Goal: Information Seeking & Learning: Learn about a topic

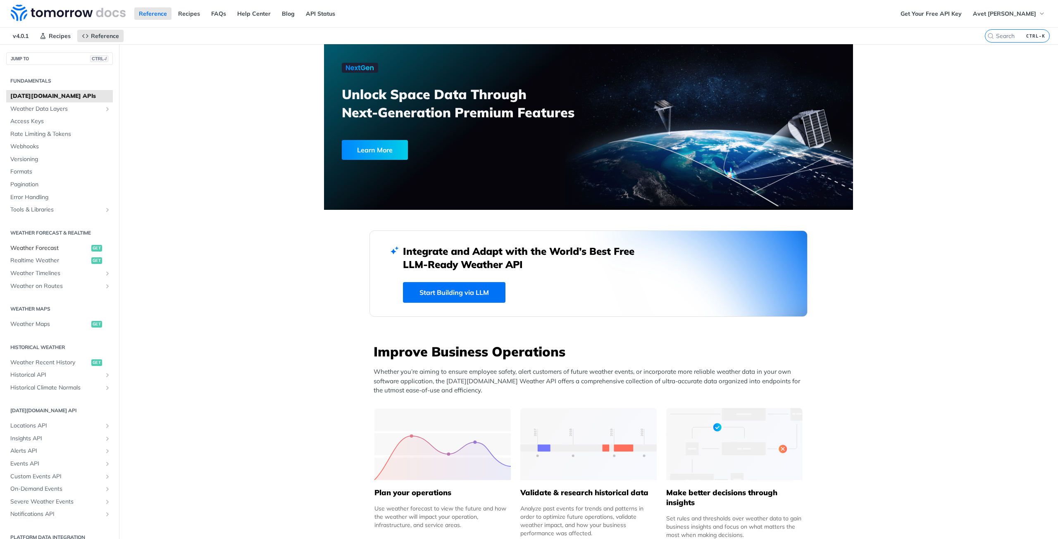
click at [44, 246] on span "Weather Forecast" at bounding box center [49, 248] width 79 height 8
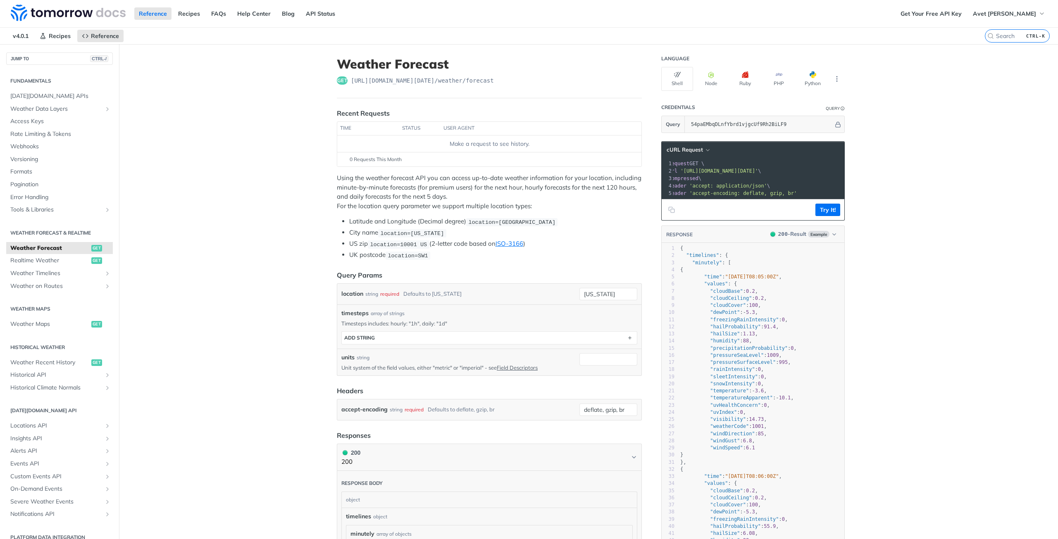
scroll to position [0, 16]
click at [60, 259] on span "Realtime Weather" at bounding box center [49, 261] width 79 height 8
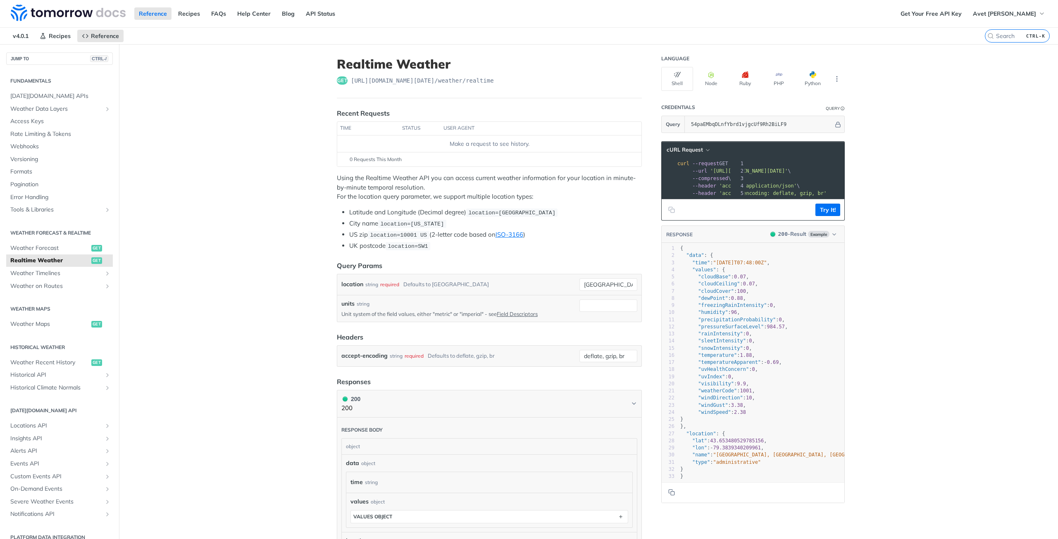
scroll to position [0, 148]
drag, startPoint x: 706, startPoint y: 173, endPoint x: 834, endPoint y: 171, distance: 127.7
click at [649, 171] on span "--url '[URL][DOMAIN_NAME][DATE]' \" at bounding box center [592, 171] width 114 height 6
copy span "[URL][DOMAIN_NAME][DATE]'"
click at [75, 274] on span "Weather Timelines" at bounding box center [56, 273] width 92 height 8
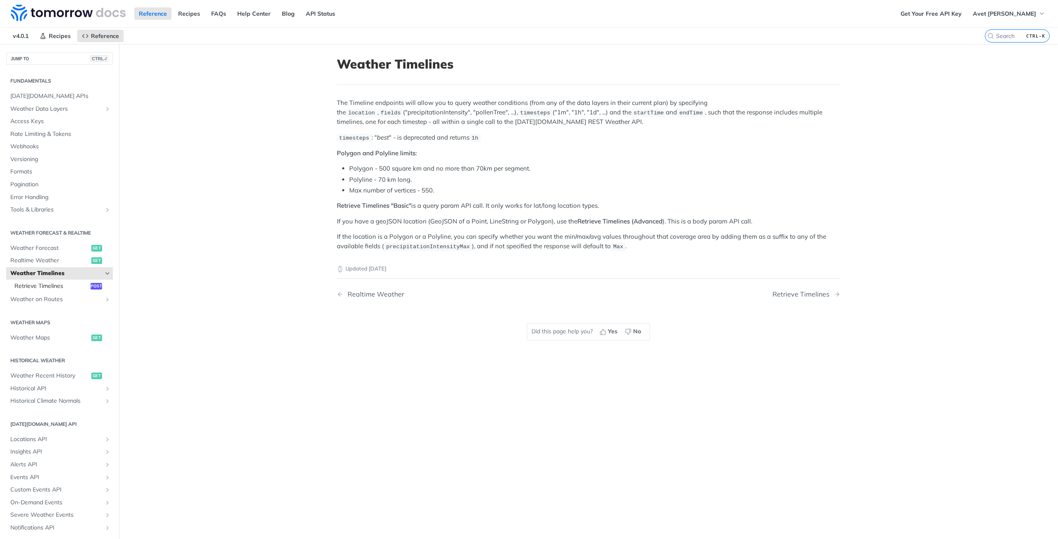
click at [61, 285] on span "Retrieve Timelines" at bounding box center [51, 286] width 74 height 8
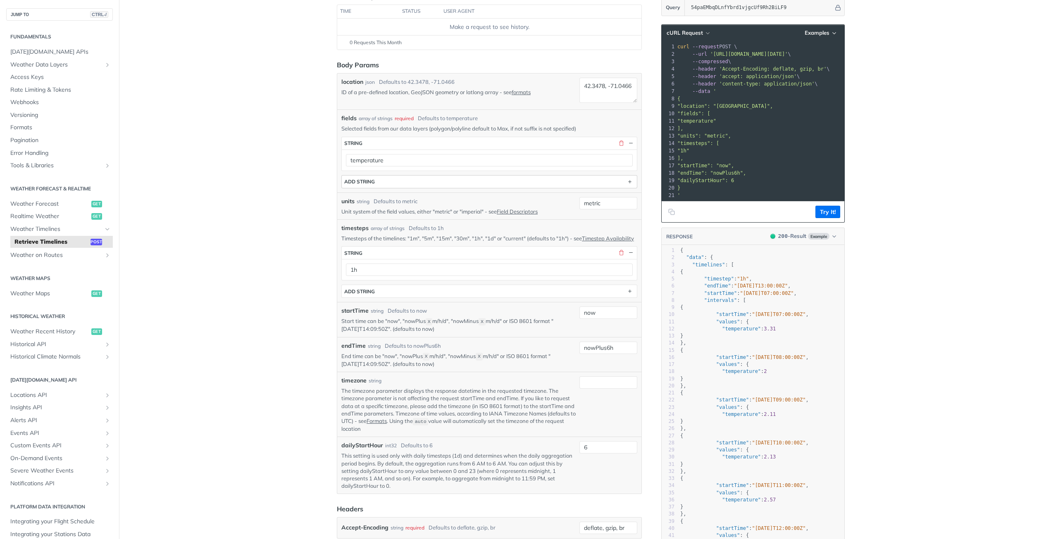
scroll to position [124, 0]
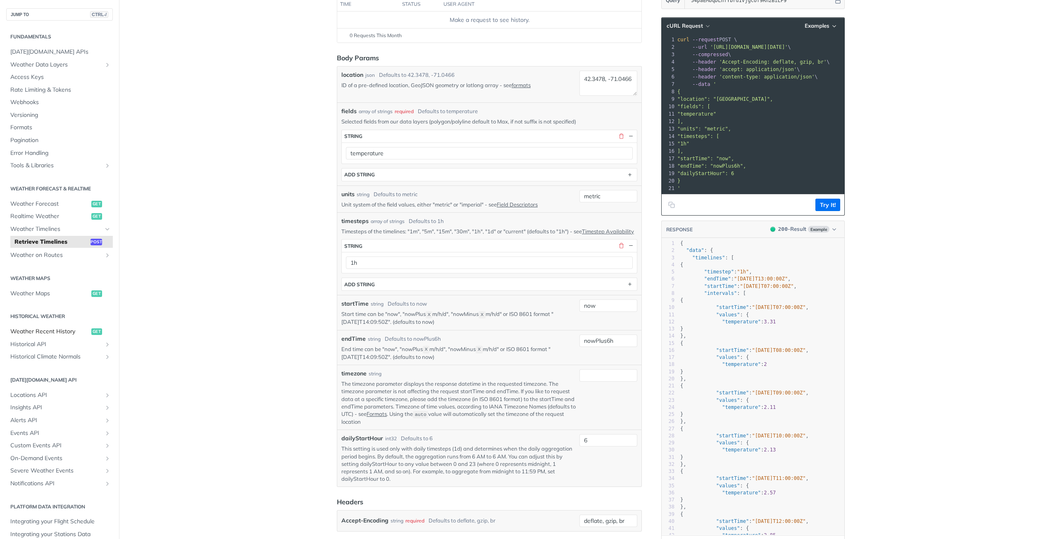
click at [66, 328] on span "Weather Recent History" at bounding box center [49, 332] width 79 height 8
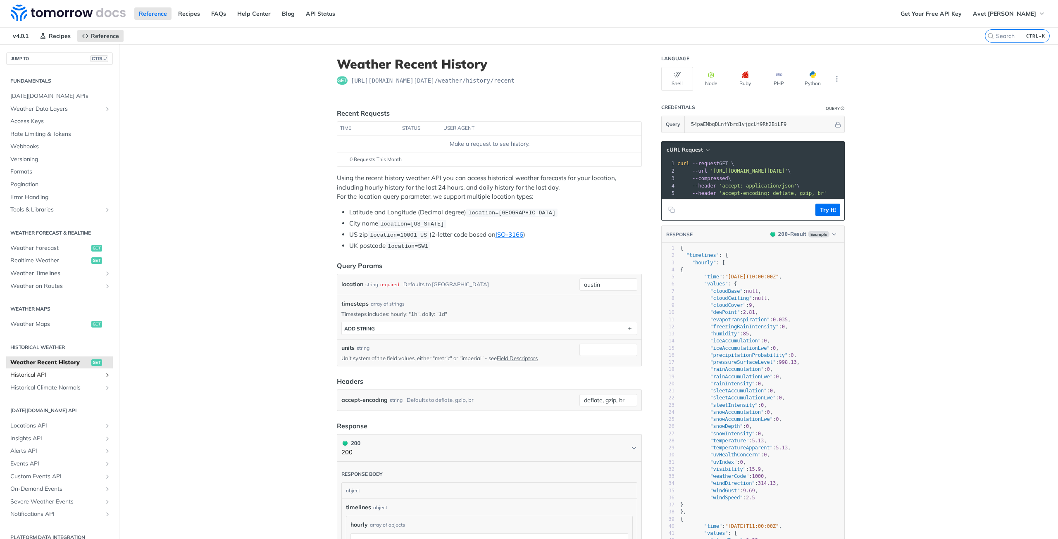
click at [51, 378] on span "Historical API" at bounding box center [56, 375] width 92 height 8
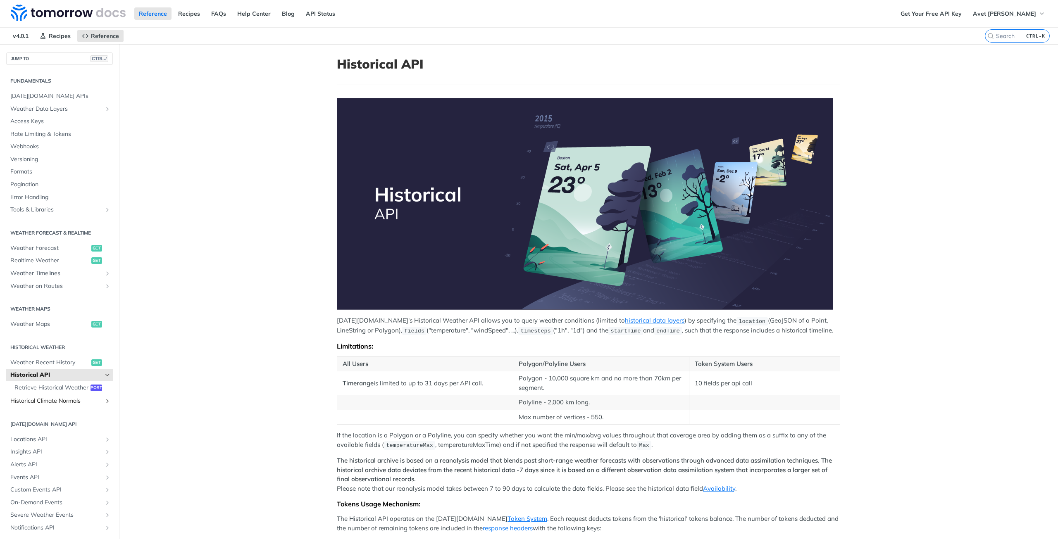
click at [63, 405] on span "Historical Climate Normals" at bounding box center [56, 401] width 92 height 8
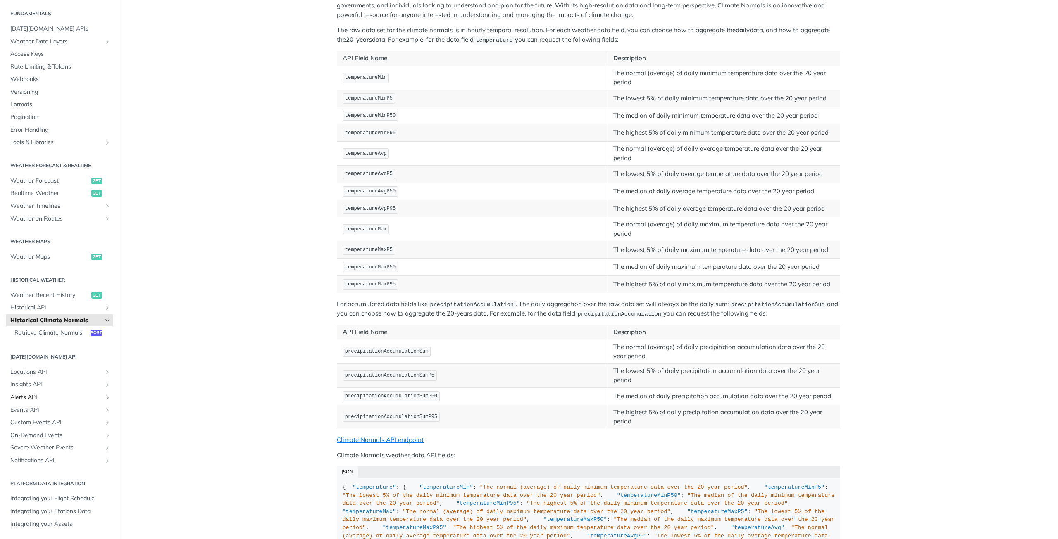
scroll to position [124, 0]
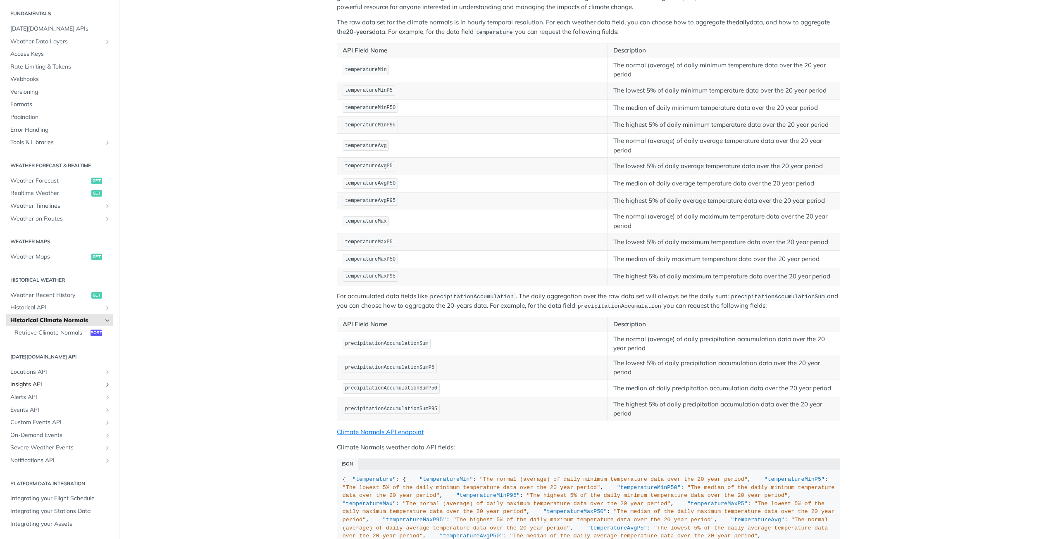
click at [41, 386] on span "Insights API" at bounding box center [56, 384] width 92 height 8
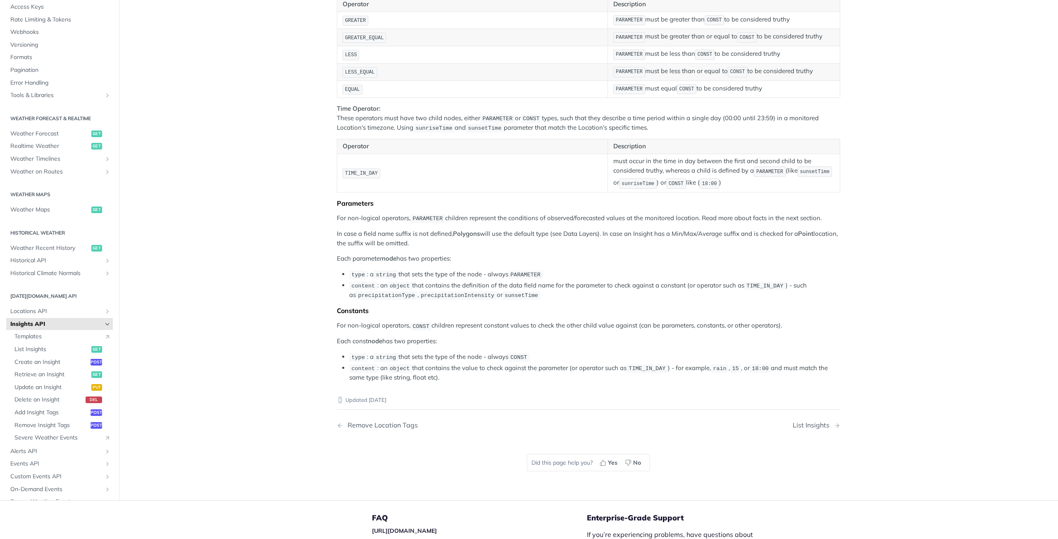
scroll to position [1255, 0]
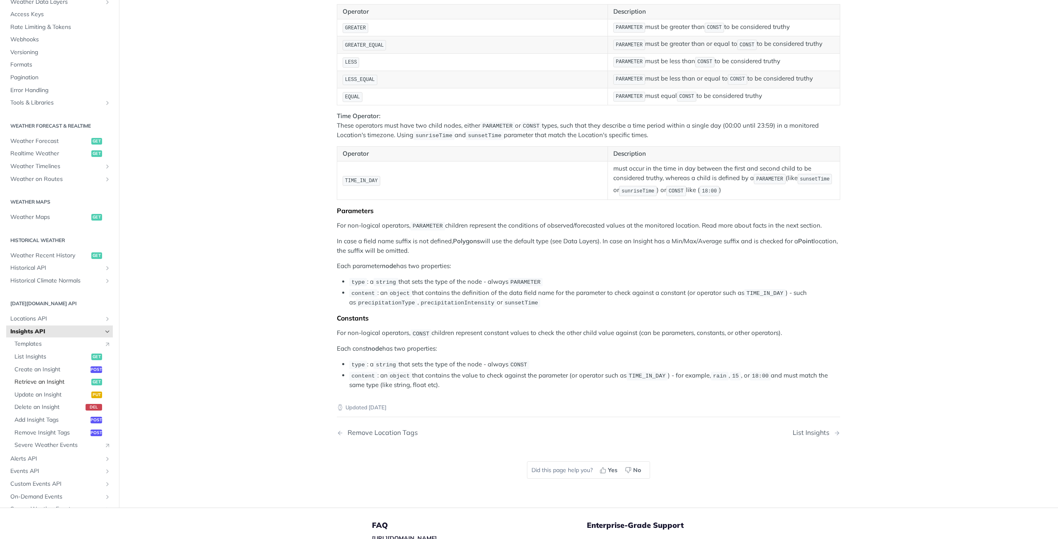
click at [46, 387] on span "Retrieve an Insight" at bounding box center [51, 382] width 75 height 8
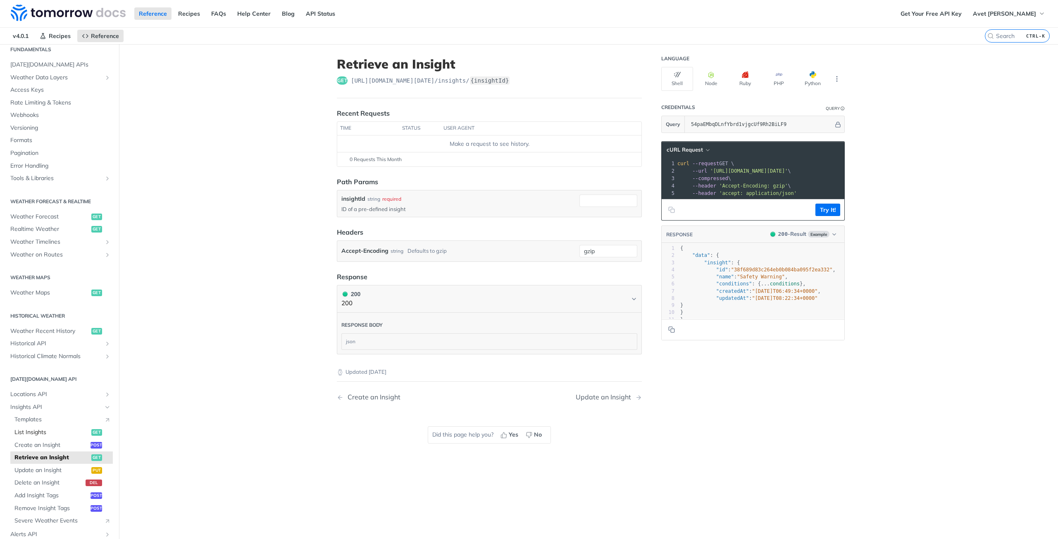
click at [50, 432] on span "List Insights" at bounding box center [51, 432] width 75 height 8
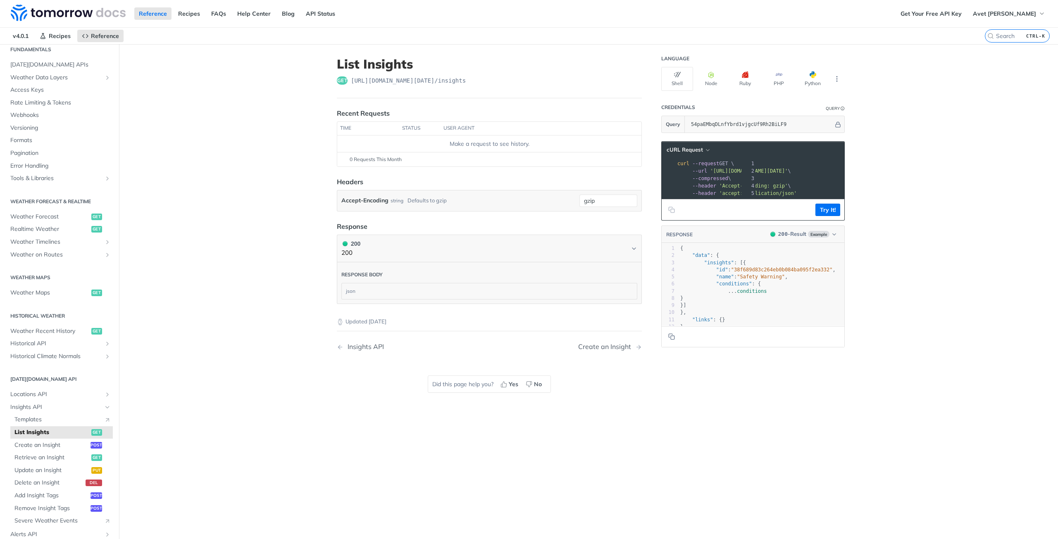
scroll to position [0, 80]
drag, startPoint x: 706, startPoint y: 173, endPoint x: 831, endPoint y: 171, distance: 125.2
click at [714, 171] on span "'[URL][DOMAIN_NAME][DATE]'" at bounding box center [675, 171] width 78 height 6
copy span "[URL][DOMAIN_NAME][DATE]"
click at [55, 441] on span "Create an Insight" at bounding box center [51, 445] width 74 height 8
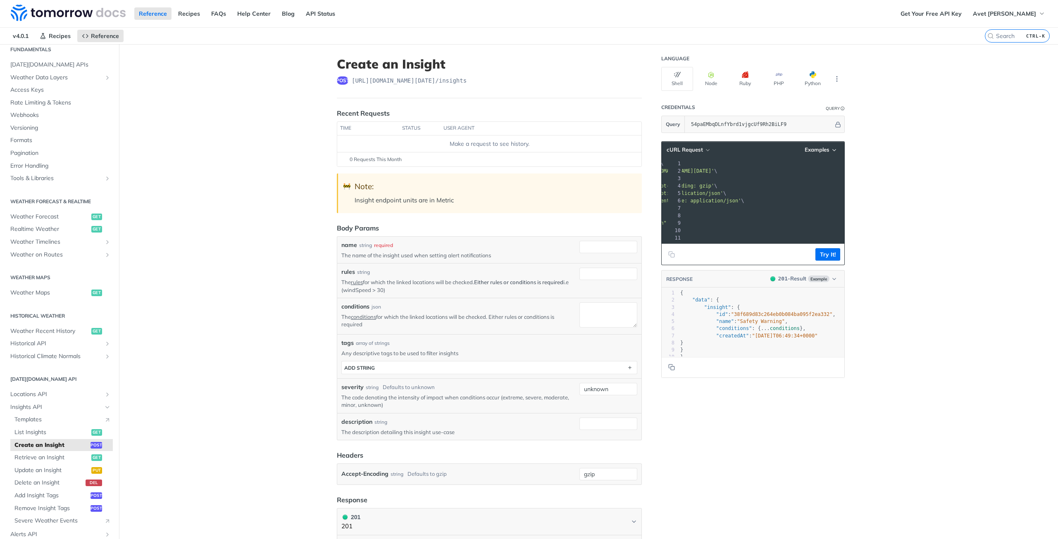
drag, startPoint x: 746, startPoint y: 250, endPoint x: 694, endPoint y: 250, distance: 52.5
click at [691, 250] on div "cURL Request Examples xxxxxxxxxx 11 1 curl --request POST \ 2 --url '[URL][DOMA…" at bounding box center [752, 203] width 183 height 124
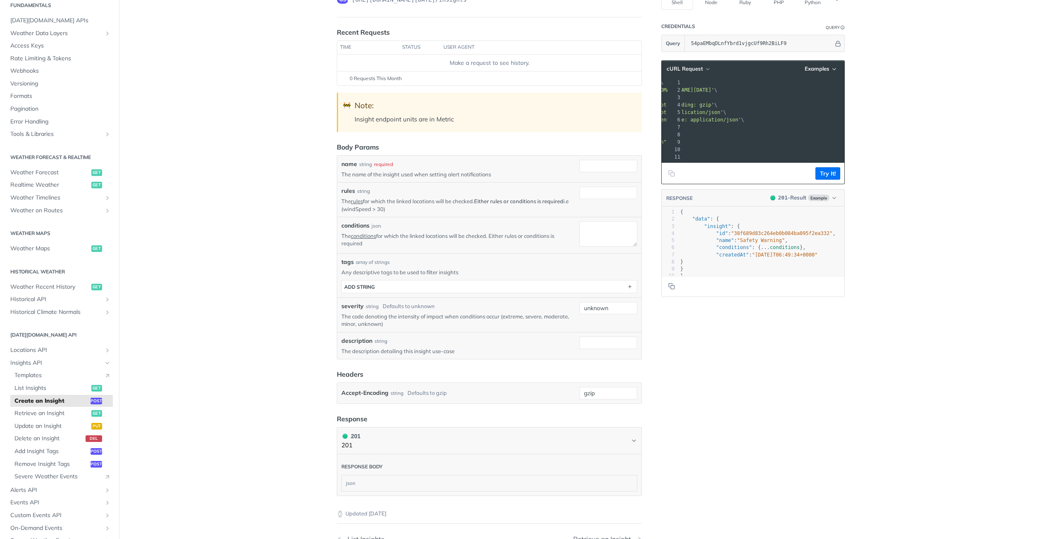
scroll to position [83, 0]
click at [64, 413] on span "Retrieve an Insight" at bounding box center [51, 413] width 75 height 8
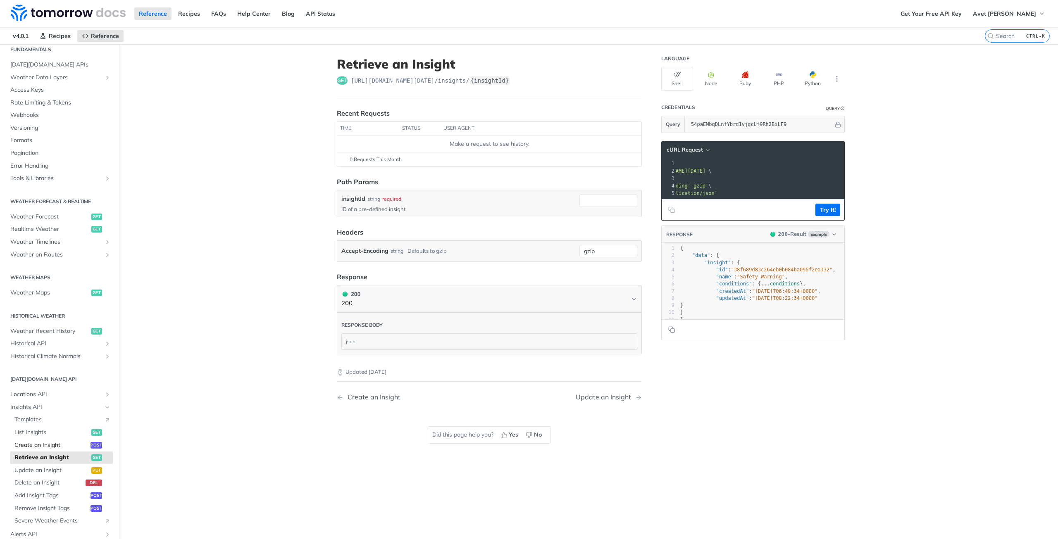
click at [41, 444] on span "Create an Insight" at bounding box center [51, 445] width 74 height 8
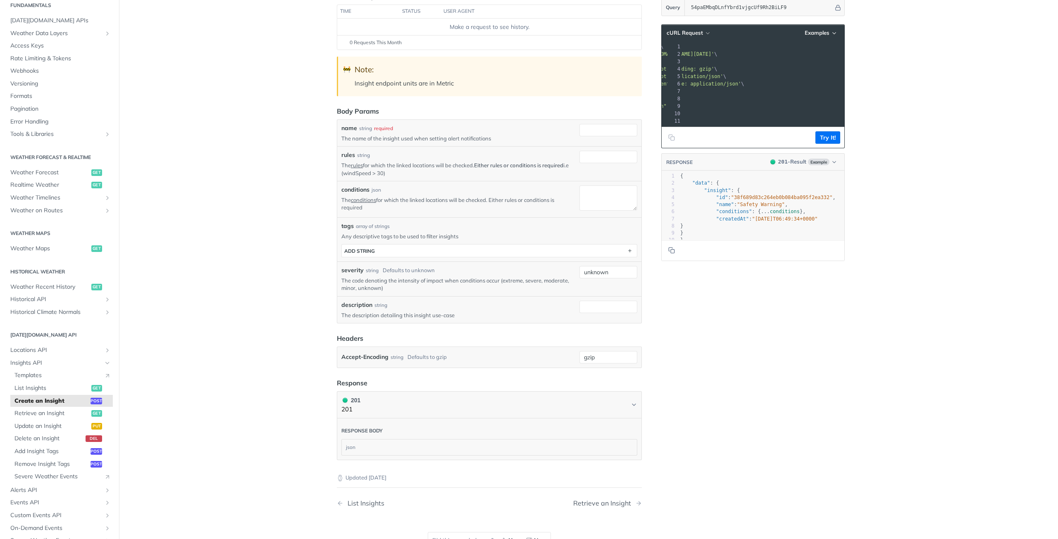
scroll to position [124, 0]
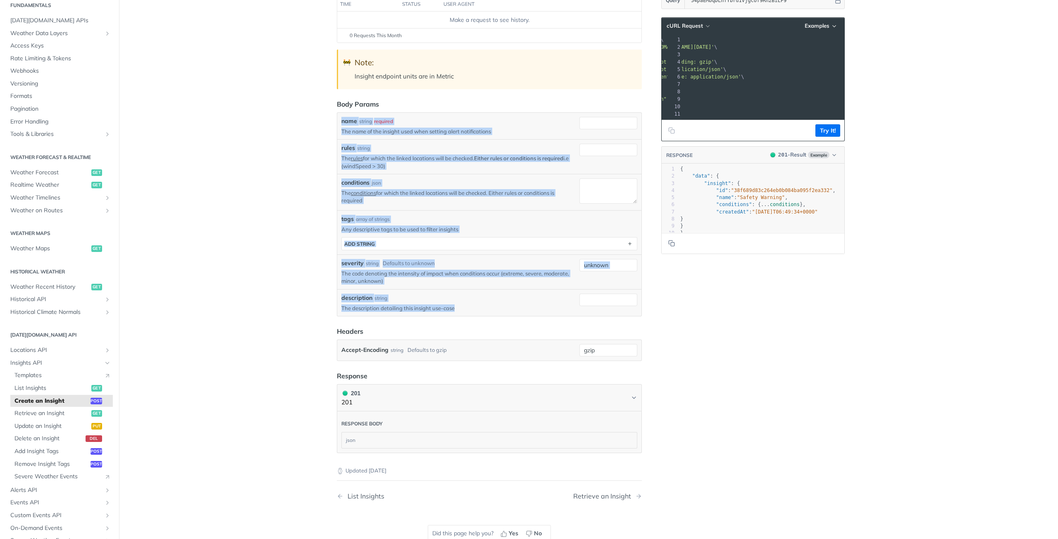
drag, startPoint x: 337, startPoint y: 117, endPoint x: 475, endPoint y: 311, distance: 238.3
click at [475, 311] on div "name string required The name of the insight used when setting alert notificati…" at bounding box center [489, 214] width 296 height 195
copy div "name string required The name of the insight used when setting alert notificati…"
drag, startPoint x: 707, startPoint y: 46, endPoint x: 832, endPoint y: 48, distance: 124.4
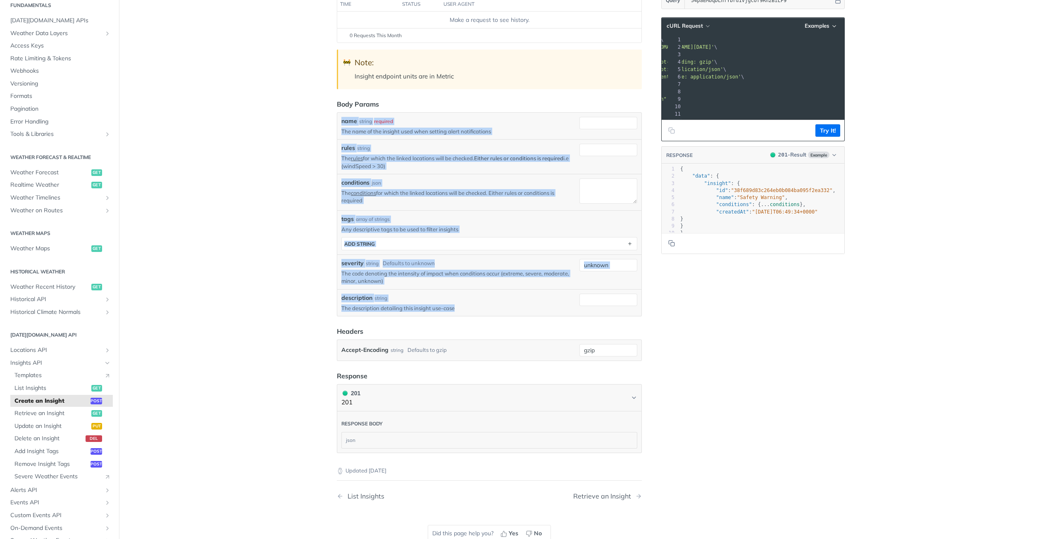
click at [714, 48] on span "'[URL][DOMAIN_NAME][DATE]'" at bounding box center [675, 47] width 78 height 6
copy span "[URL][DOMAIN_NAME][DATE]"
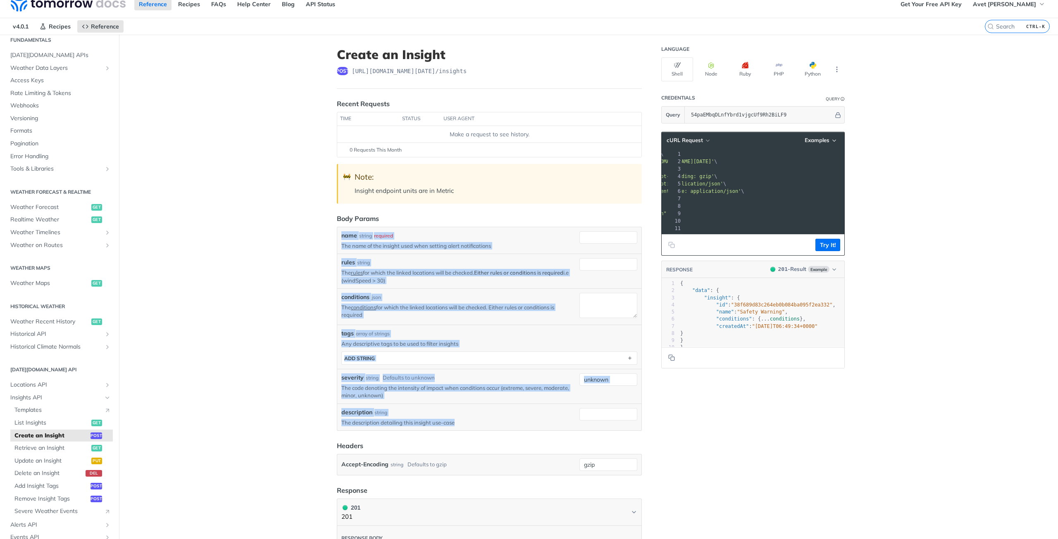
scroll to position [0, 0]
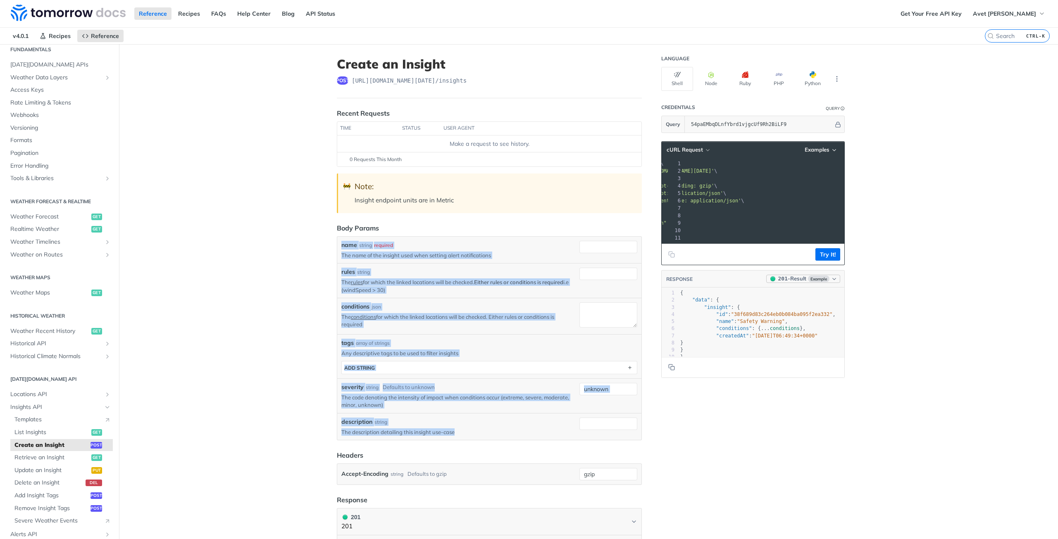
click at [822, 282] on span "Example" at bounding box center [818, 279] width 21 height 7
click at [804, 80] on button "Python" at bounding box center [812, 79] width 32 height 24
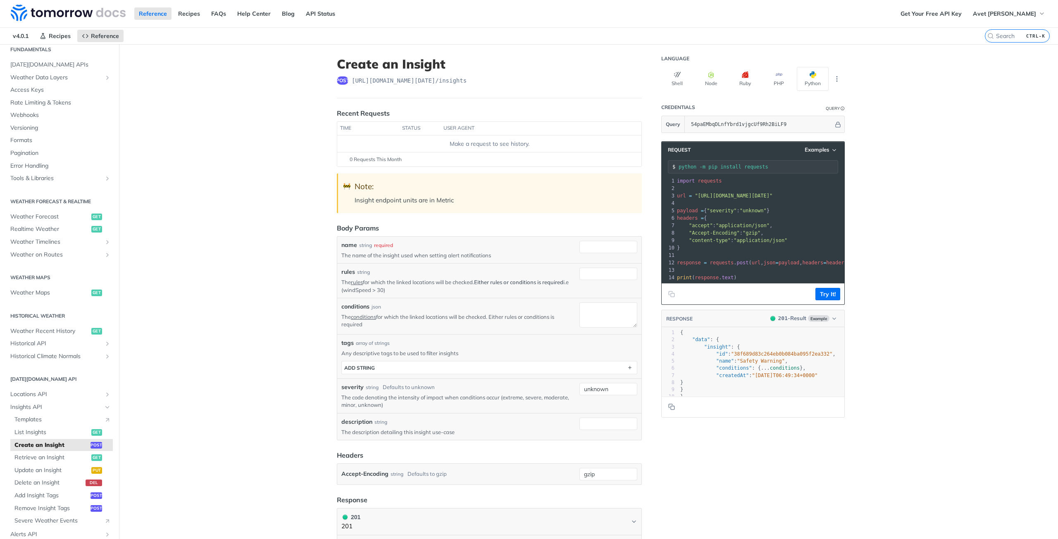
drag, startPoint x: 766, startPoint y: 287, endPoint x: 288, endPoint y: 381, distance: 487.2
click at [288, 381] on main "JUMP TO CTRL-/ Fundamentals [DATE][DOMAIN_NAME] APIs Weather Data Layers Core P…" at bounding box center [529, 369] width 1058 height 651
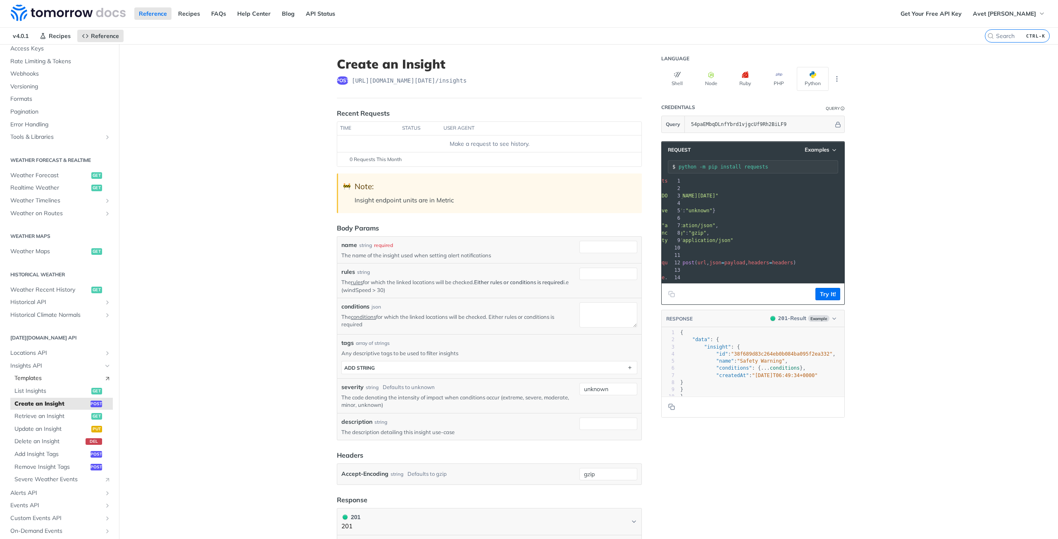
click at [72, 378] on span "Templates" at bounding box center [57, 378] width 86 height 8
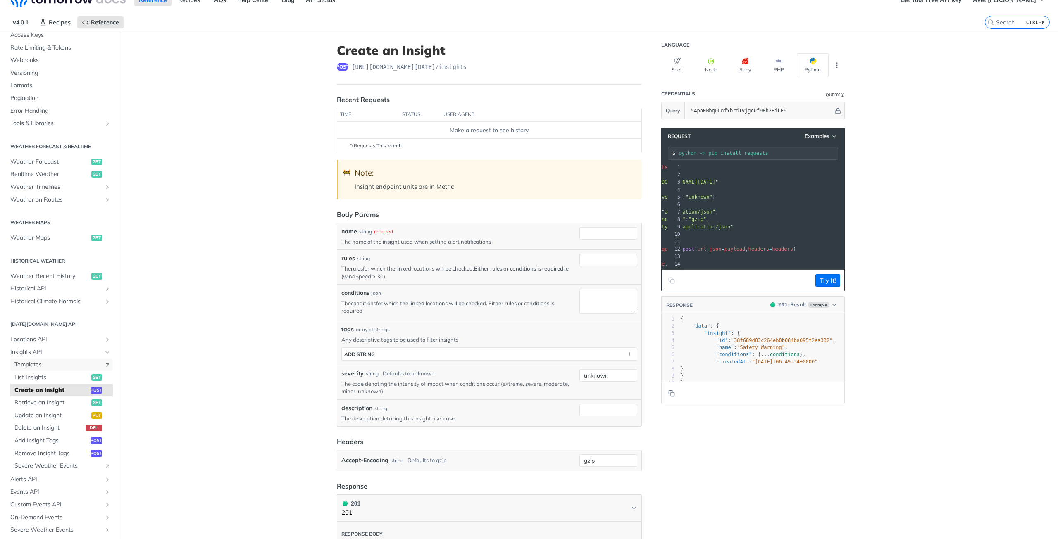
scroll to position [41, 0]
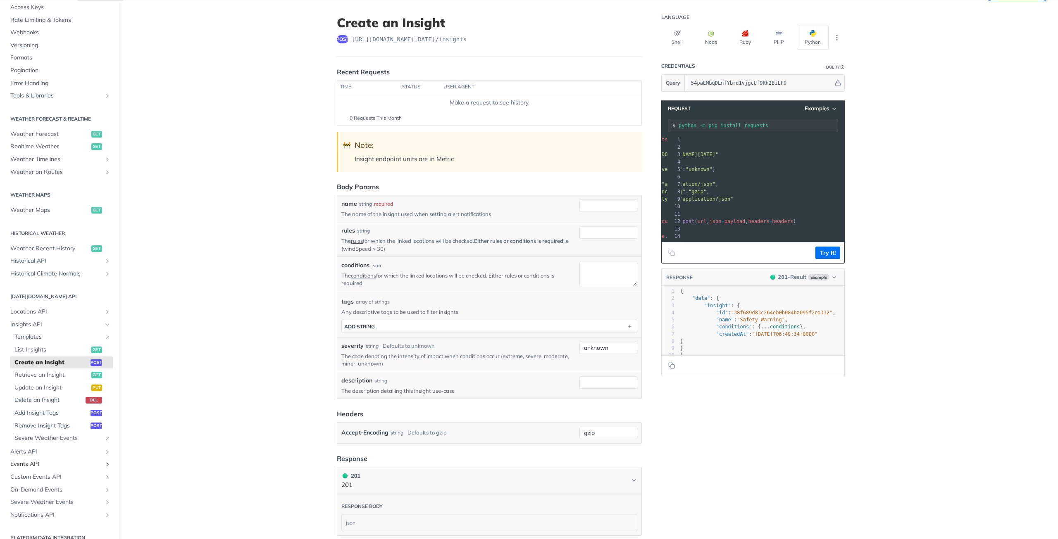
click at [30, 463] on span "Events API" at bounding box center [56, 464] width 92 height 8
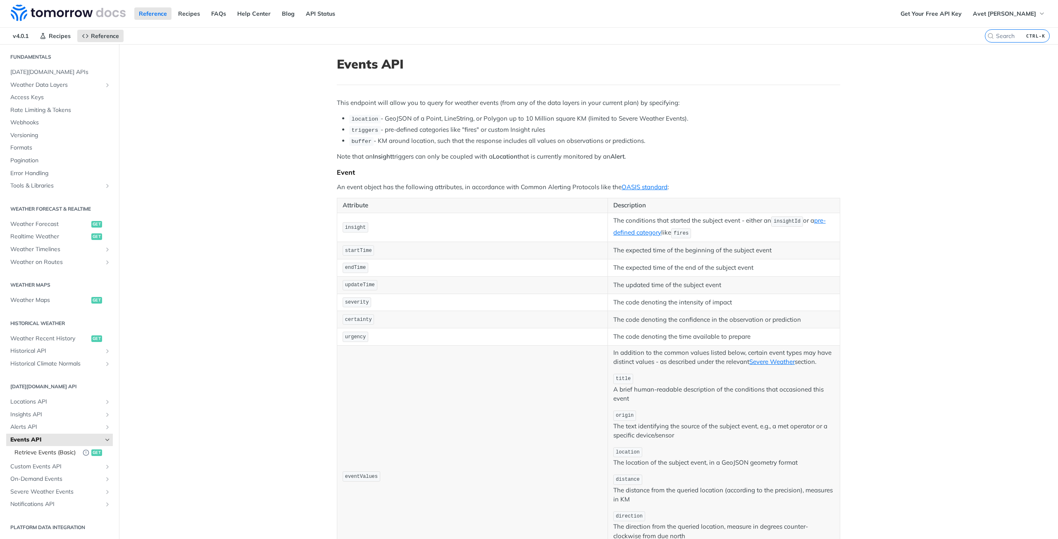
click at [32, 449] on span "Retrieve Events (Basic)" at bounding box center [46, 453] width 64 height 8
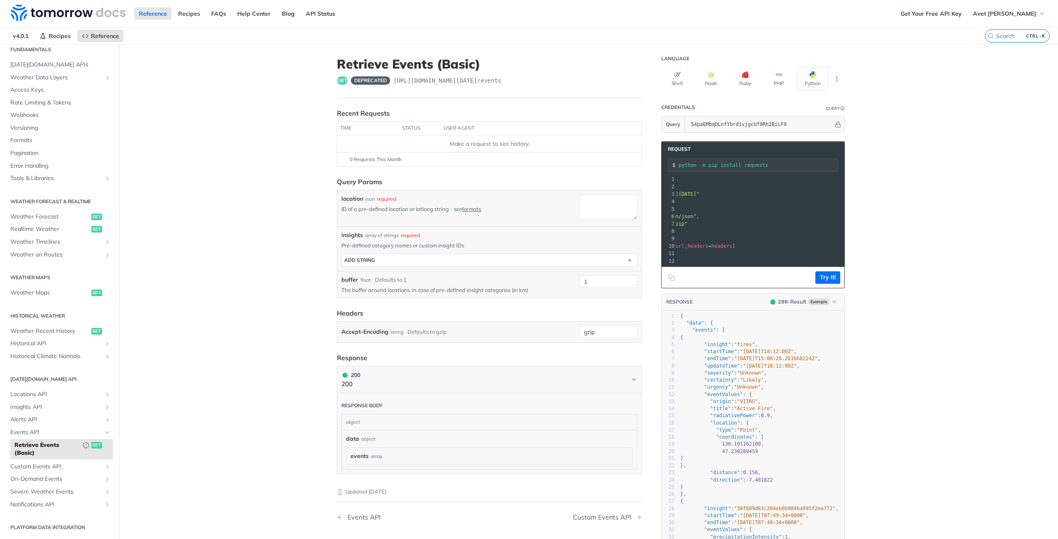
scroll to position [0, 52]
click at [782, 245] on span "=" at bounding box center [783, 246] width 3 height 6
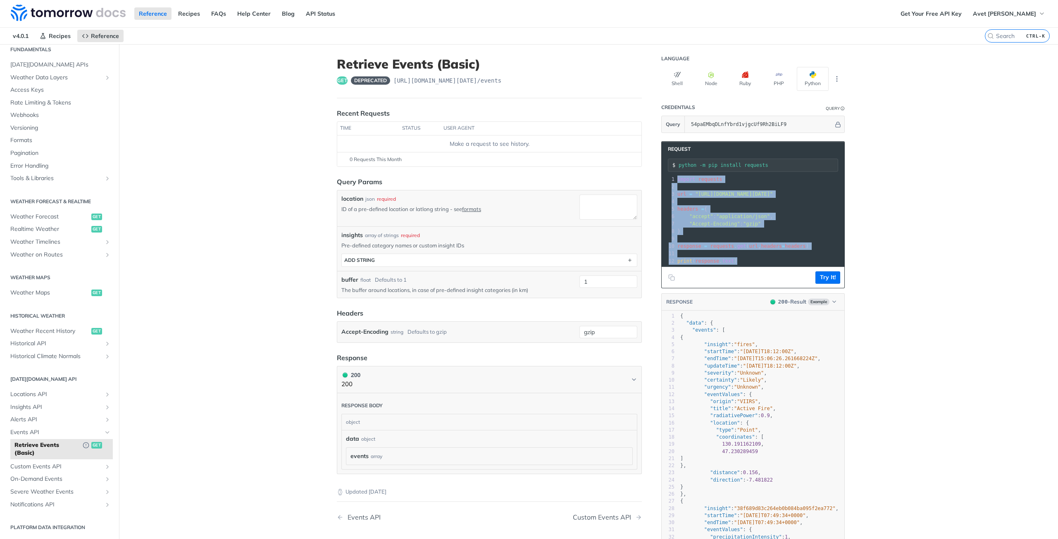
copy div "import requests 2 ​ 3 url = "[URL][DOMAIN_NAME][DATE]" 4 ​ 5 headers = { 6 "acc…"
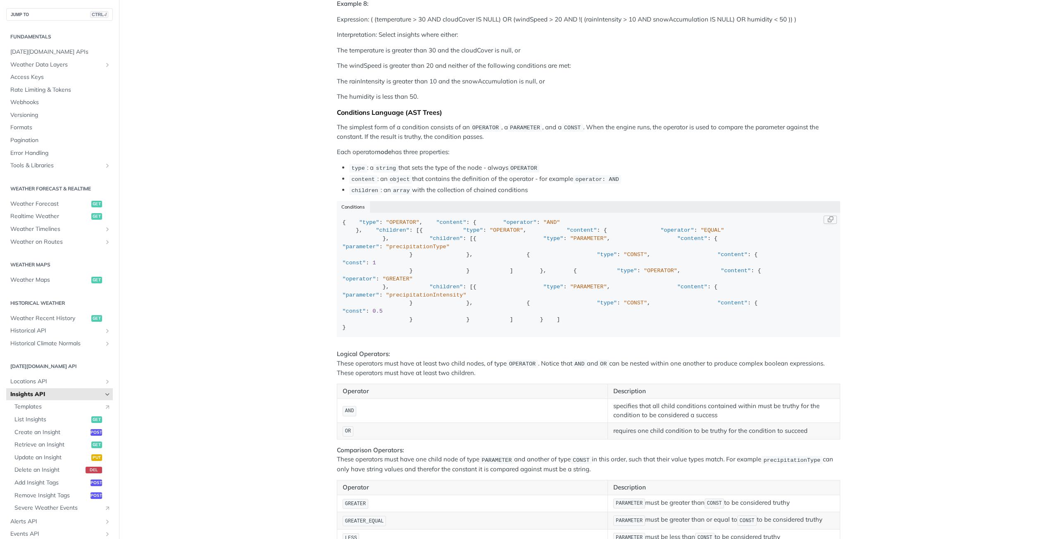
scroll to position [785, 0]
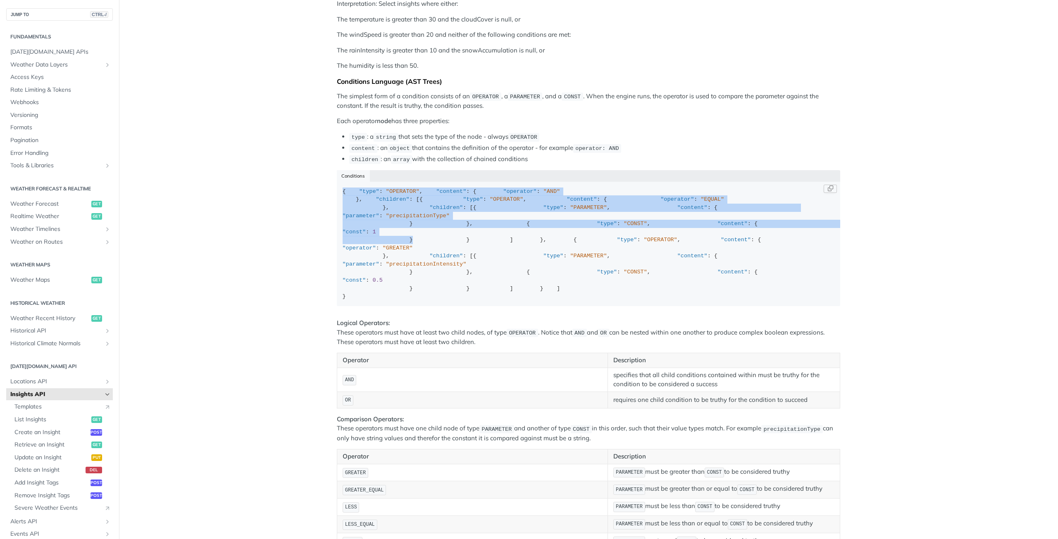
drag, startPoint x: 337, startPoint y: 219, endPoint x: 423, endPoint y: 356, distance: 161.4
click at [422, 306] on code "{ "type" : "OPERATOR" , "content" : { "operator" : "AND" }, "children" : [{ "ty…" at bounding box center [588, 244] width 503 height 124
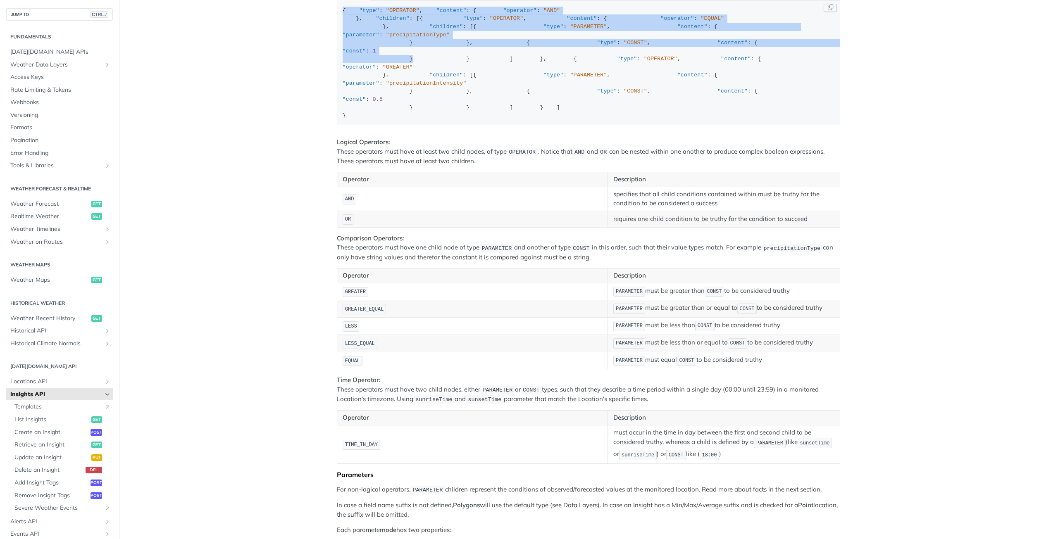
drag, startPoint x: 423, startPoint y: 356, endPoint x: 411, endPoint y: 352, distance: 12.3
click at [416, 120] on div "{ "type" : "OPERATOR" , "content" : { "operator" : "AND" }, "children" : [{ "ty…" at bounding box center [588, 63] width 492 height 113
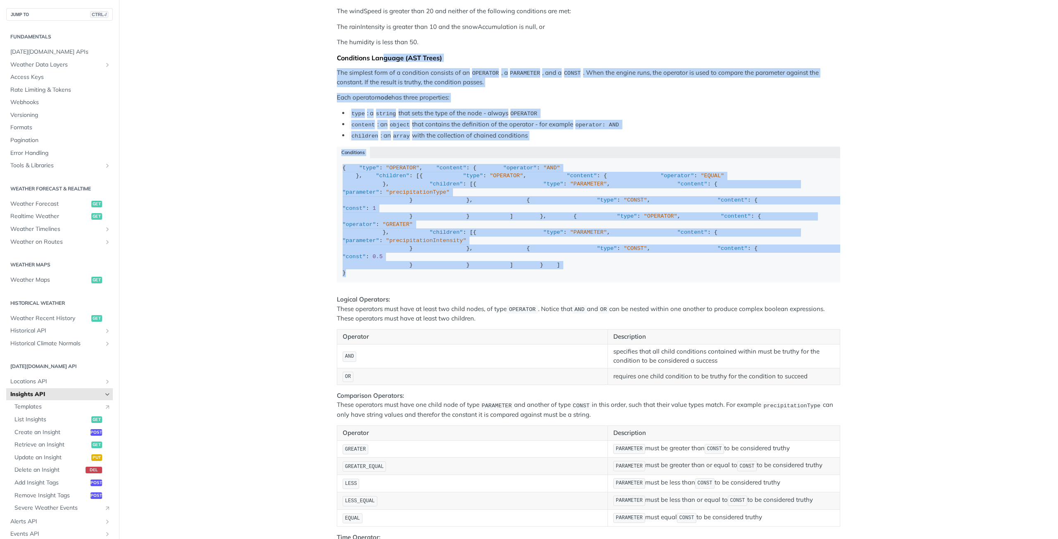
scroll to position [744, 0]
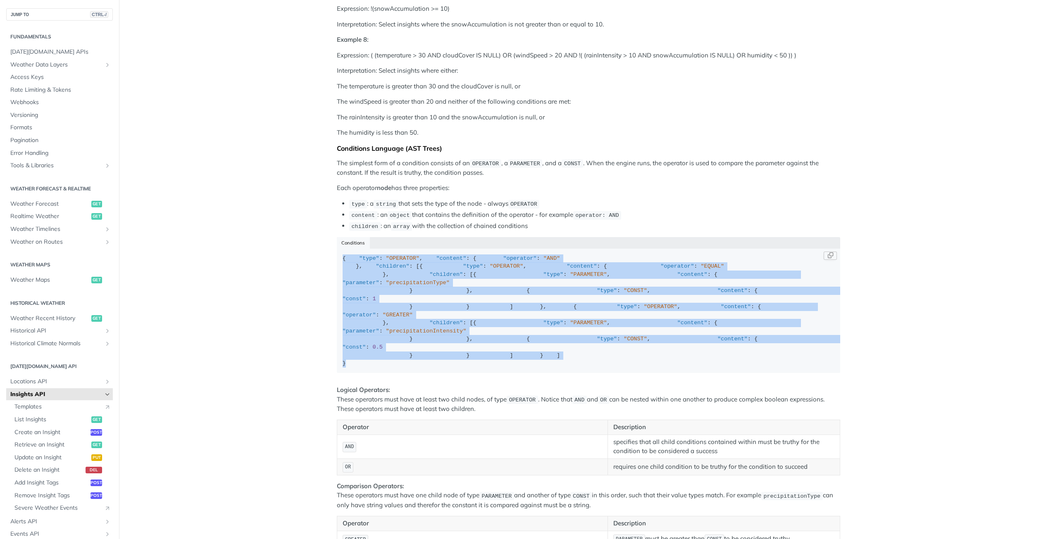
drag, startPoint x: 380, startPoint y: 374, endPoint x: 333, endPoint y: 248, distance: 134.5
click at [337, 249] on pre "{ "type" : "OPERATOR" , "content" : { "operator" : "AND" }, "children" : [{ "ty…" at bounding box center [588, 311] width 503 height 124
copy div "{ "type" : "OPERATOR" , "content" : { "operator" : "AND" }, "children" : [{ "ty…"
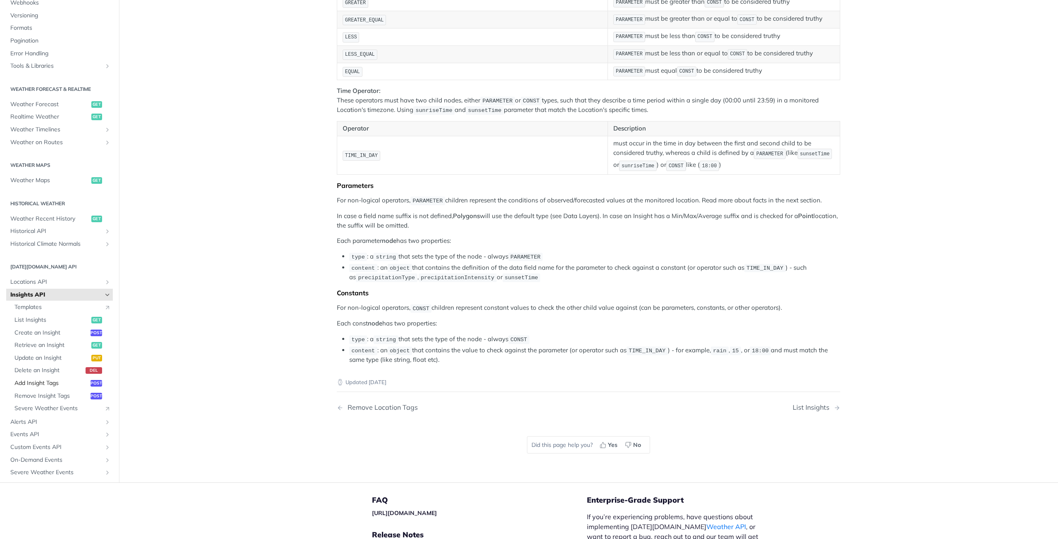
scroll to position [124, 0]
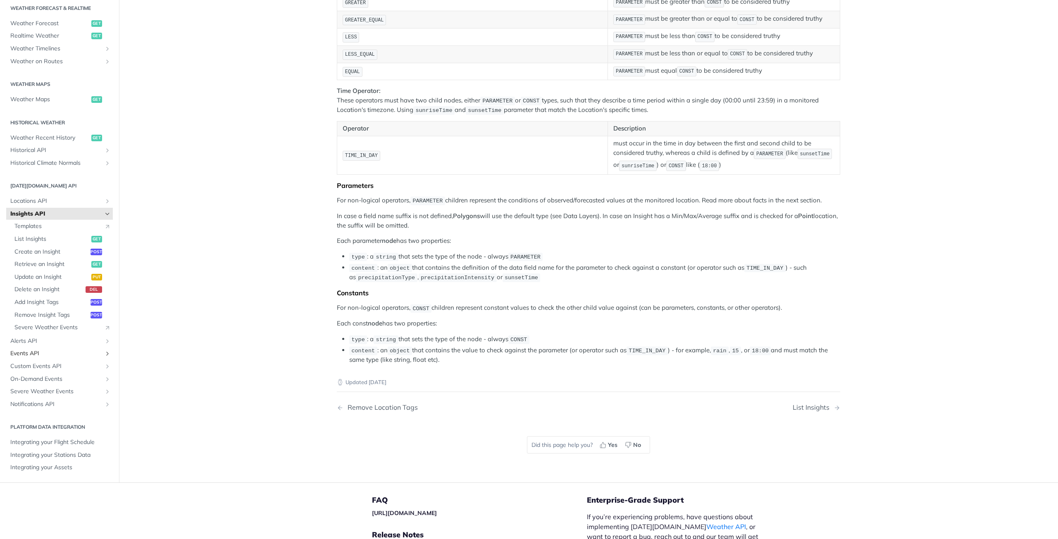
click at [38, 358] on span "Events API" at bounding box center [56, 354] width 92 height 8
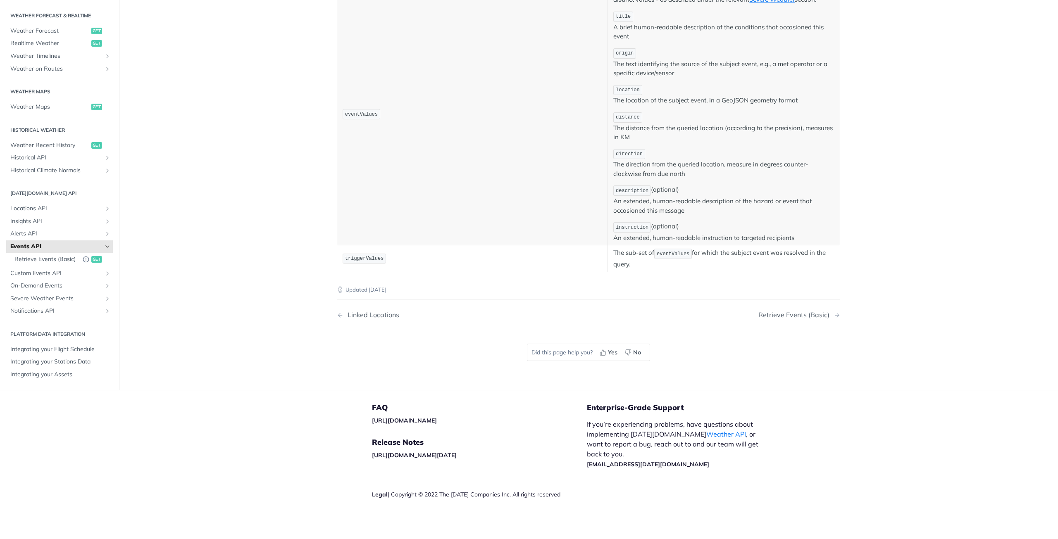
scroll to position [361, 0]
click at [37, 231] on span "Alerts API" at bounding box center [56, 235] width 92 height 8
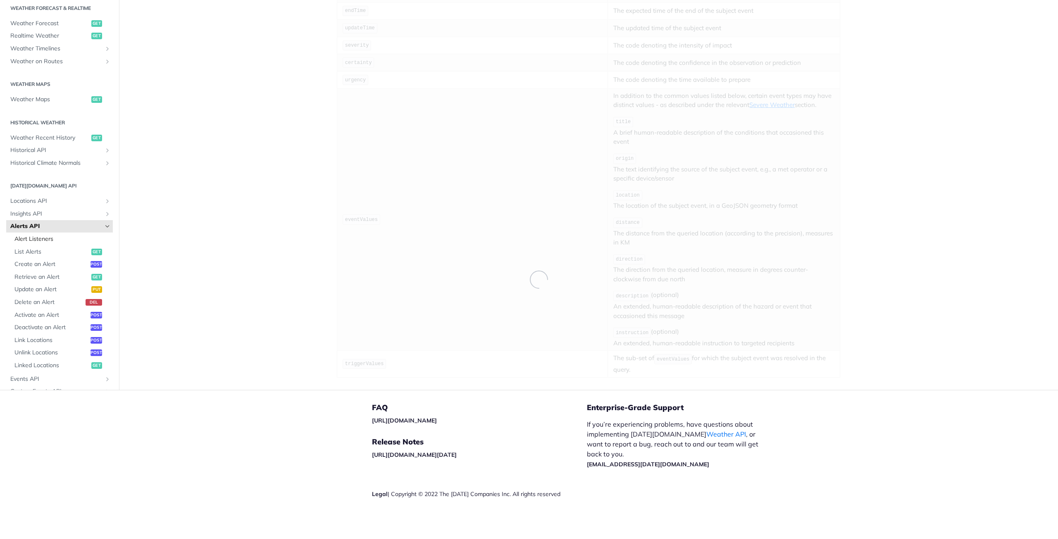
scroll to position [256, 0]
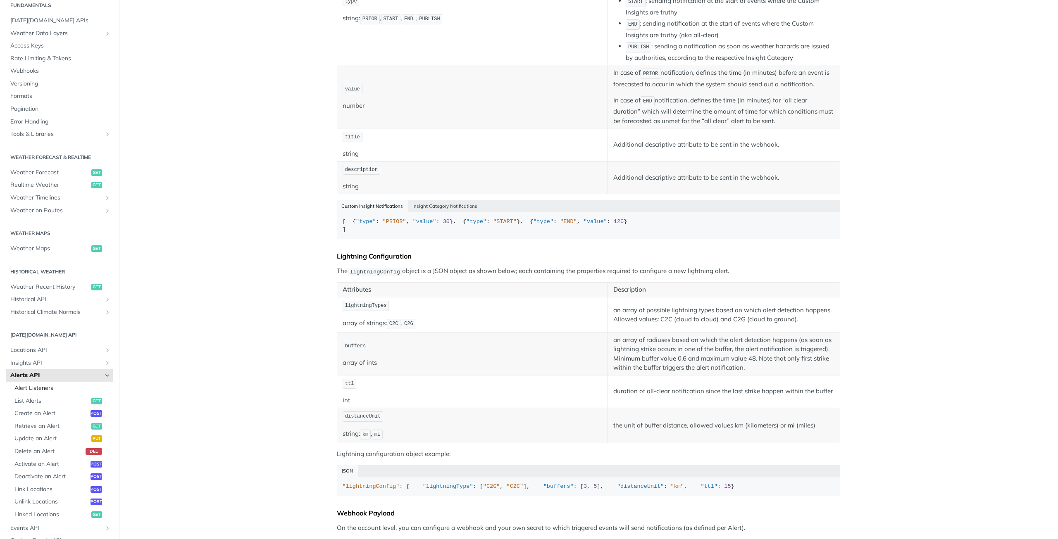
click at [43, 388] on span "Alert Listeners" at bounding box center [62, 388] width 96 height 8
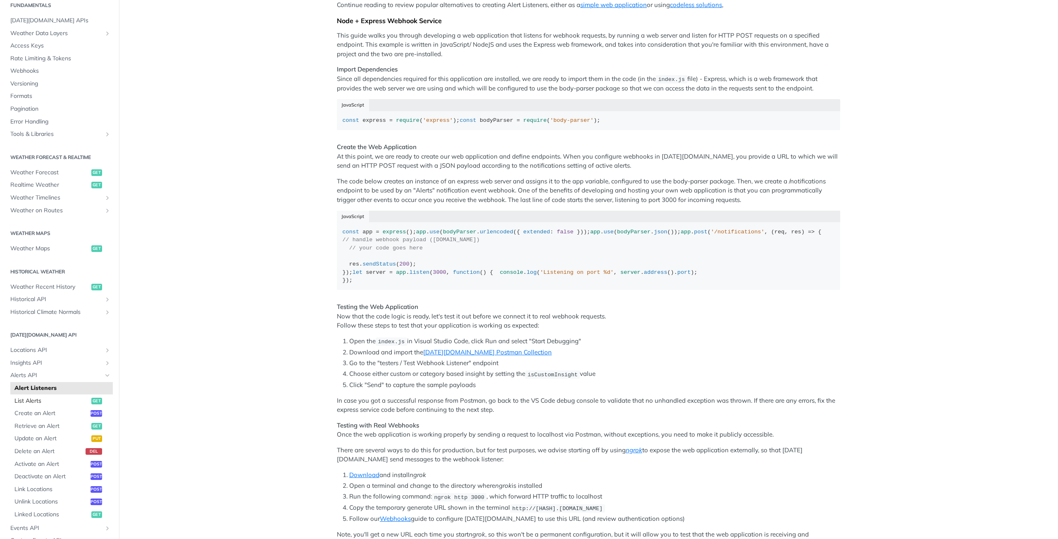
click at [56, 399] on span "List Alerts" at bounding box center [51, 401] width 75 height 8
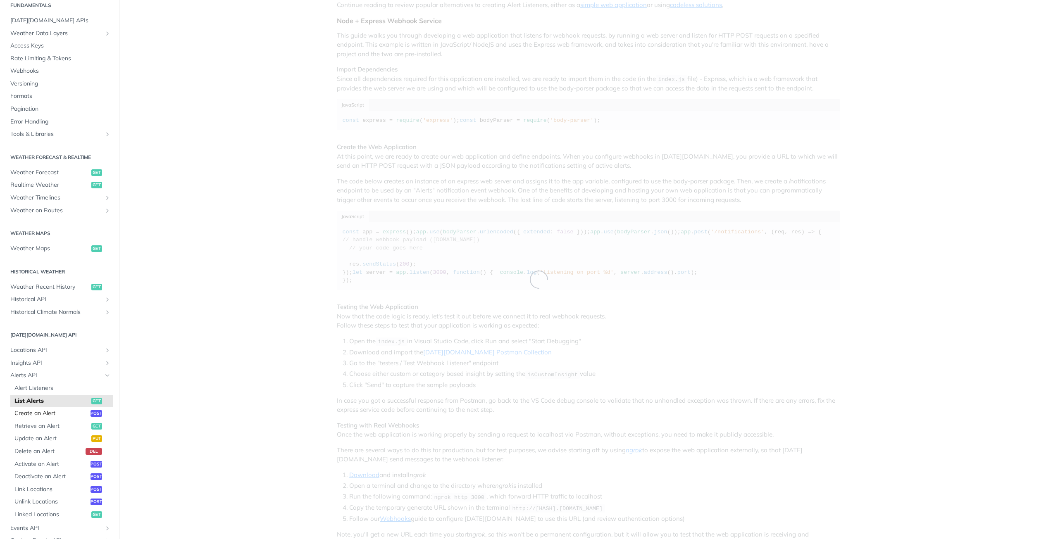
click at [48, 411] on span "Create an Alert" at bounding box center [51, 413] width 74 height 8
select select "true"
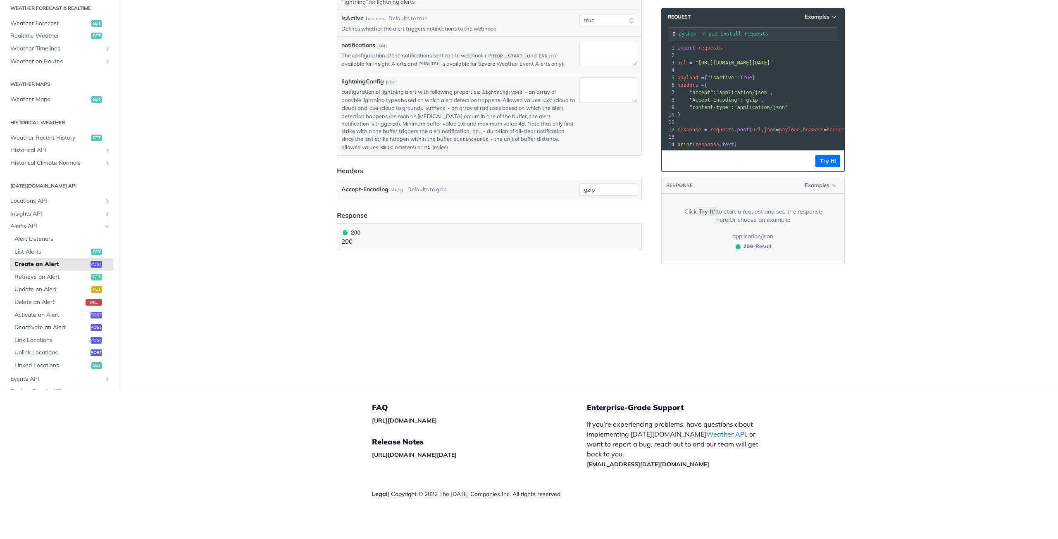
scroll to position [256, 0]
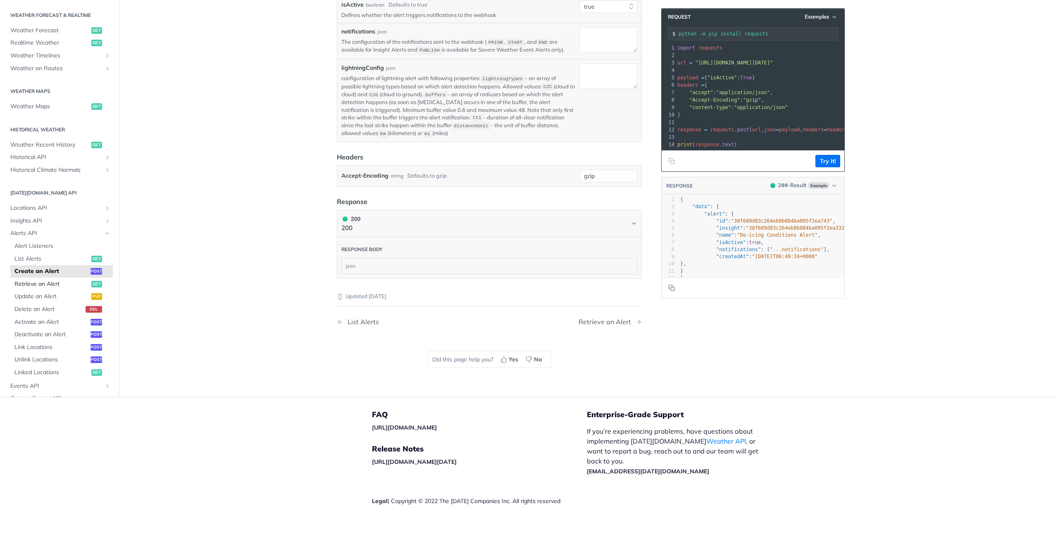
click at [39, 284] on span "Retrieve an Alert" at bounding box center [51, 284] width 75 height 8
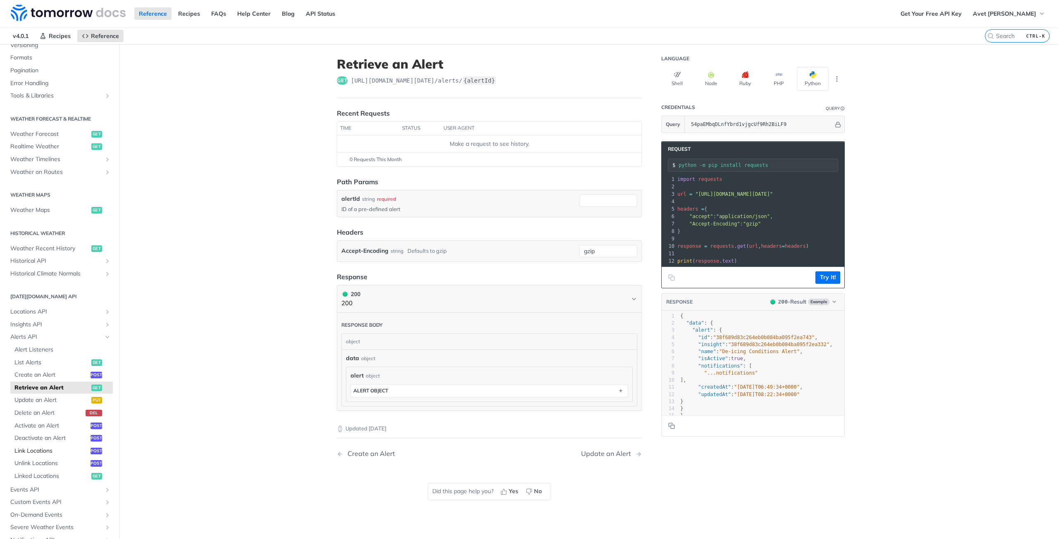
scroll to position [150, 0]
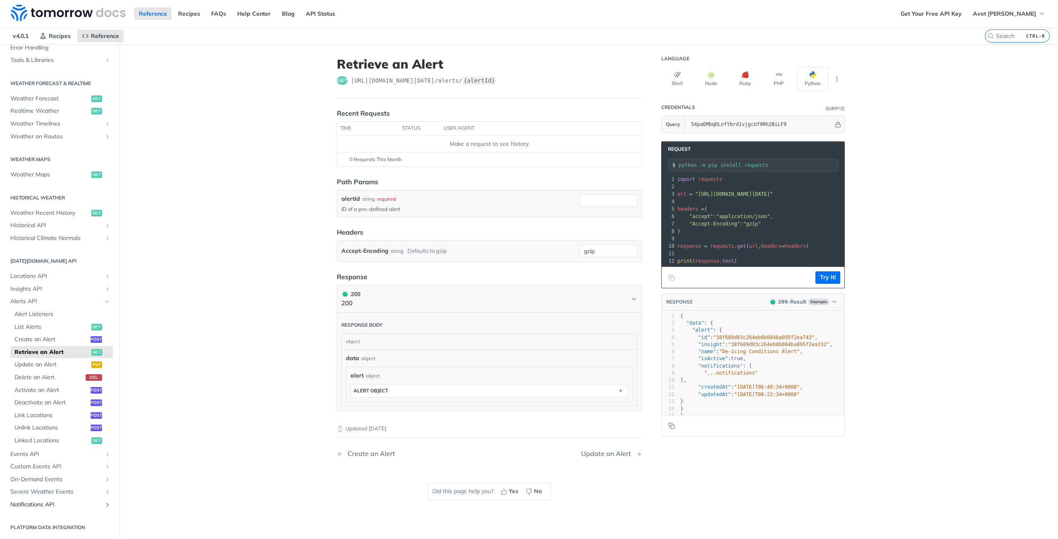
click at [104, 504] on icon "Show subpages for Notifications API" at bounding box center [107, 504] width 7 height 7
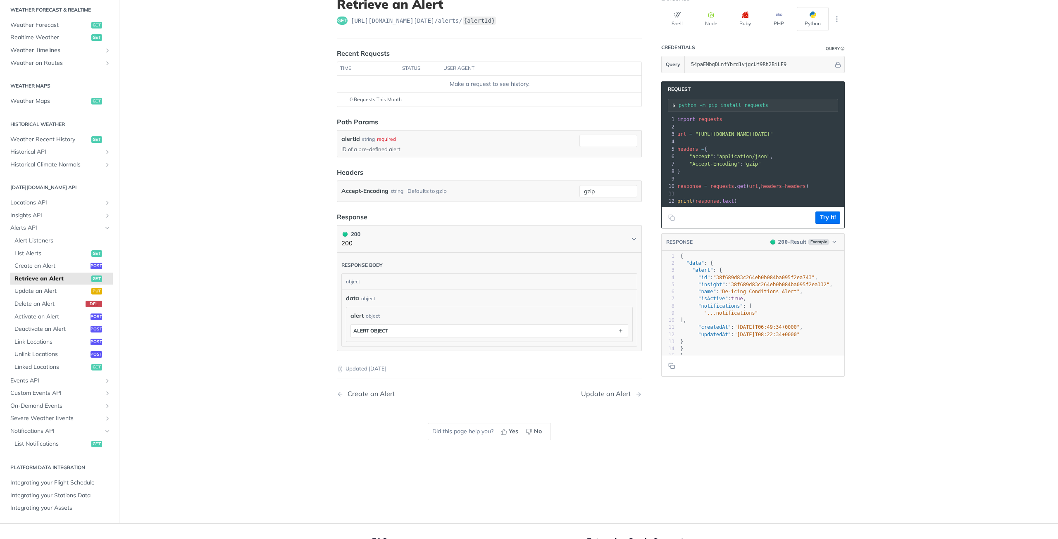
scroll to position [83, 0]
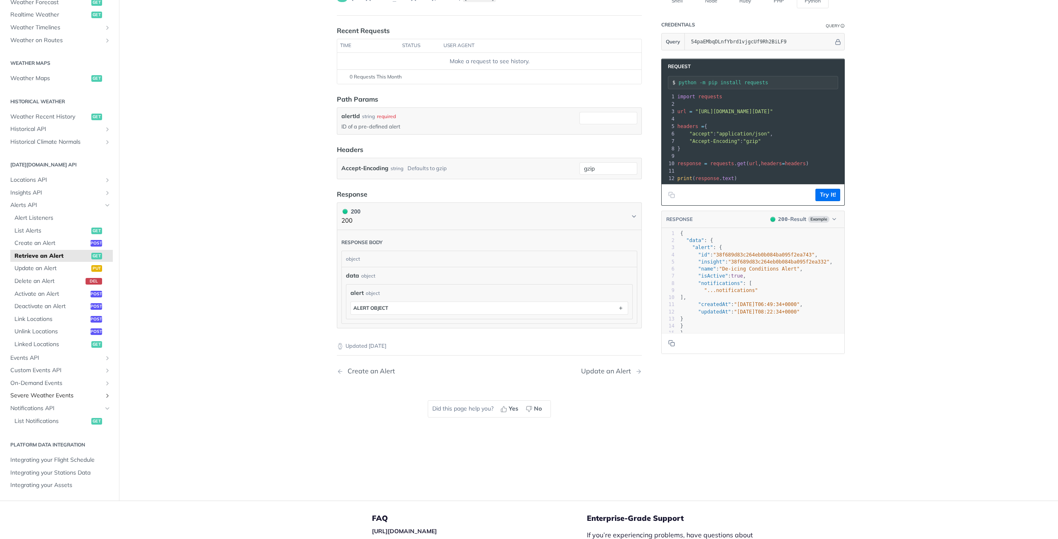
click at [52, 393] on span "Severe Weather Events" at bounding box center [56, 396] width 92 height 8
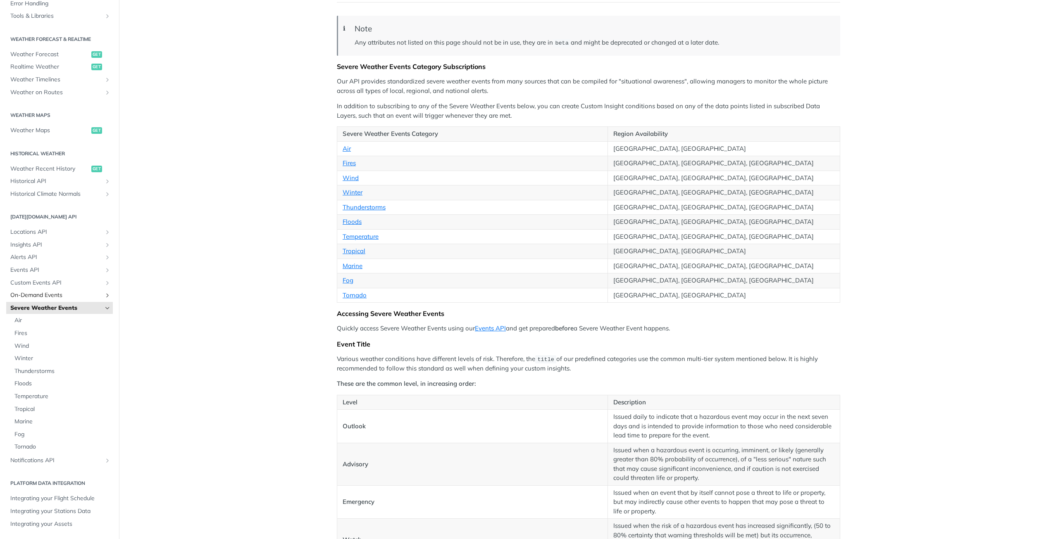
click at [55, 295] on span "On-Demand Events" at bounding box center [56, 295] width 92 height 8
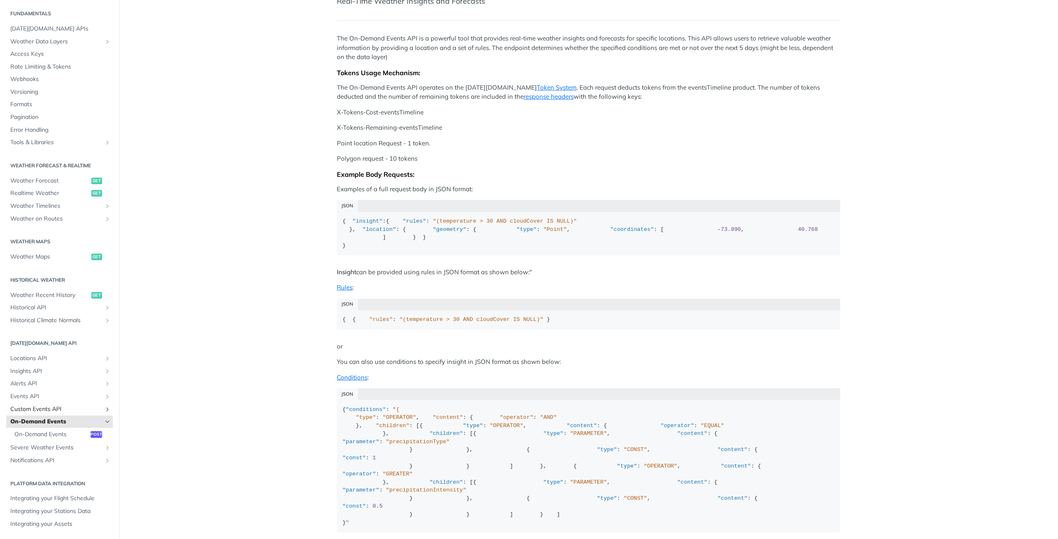
click at [55, 404] on link "Custom Events API" at bounding box center [59, 409] width 107 height 12
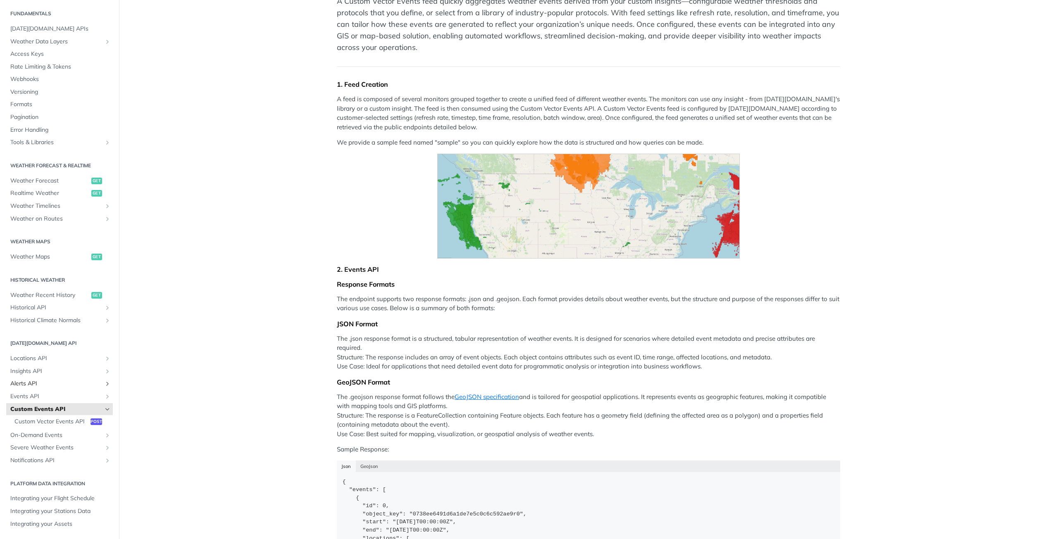
click at [50, 381] on span "Alerts API" at bounding box center [56, 384] width 92 height 8
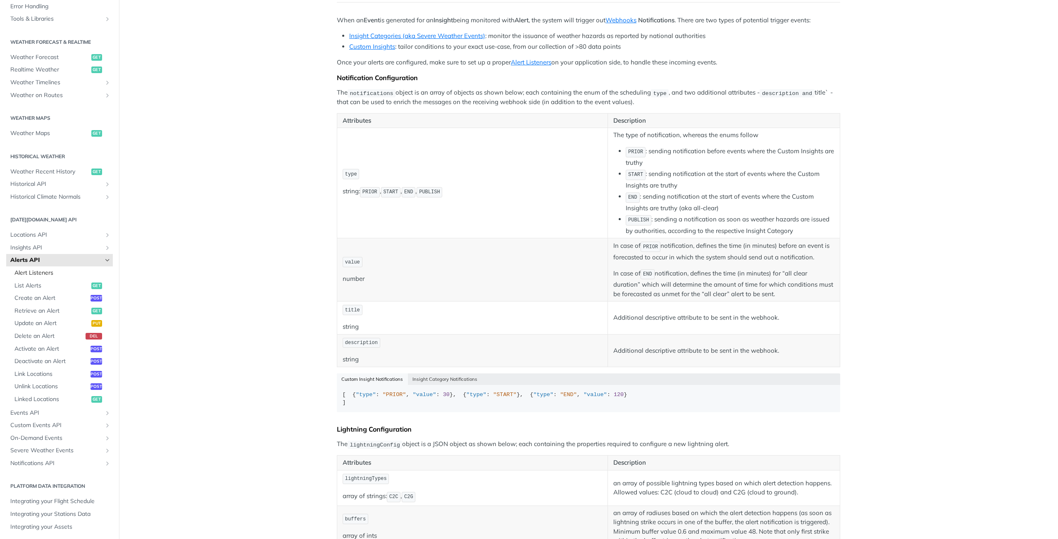
scroll to position [150, 0]
click at [52, 299] on span "Create an Alert" at bounding box center [51, 295] width 74 height 8
select select "true"
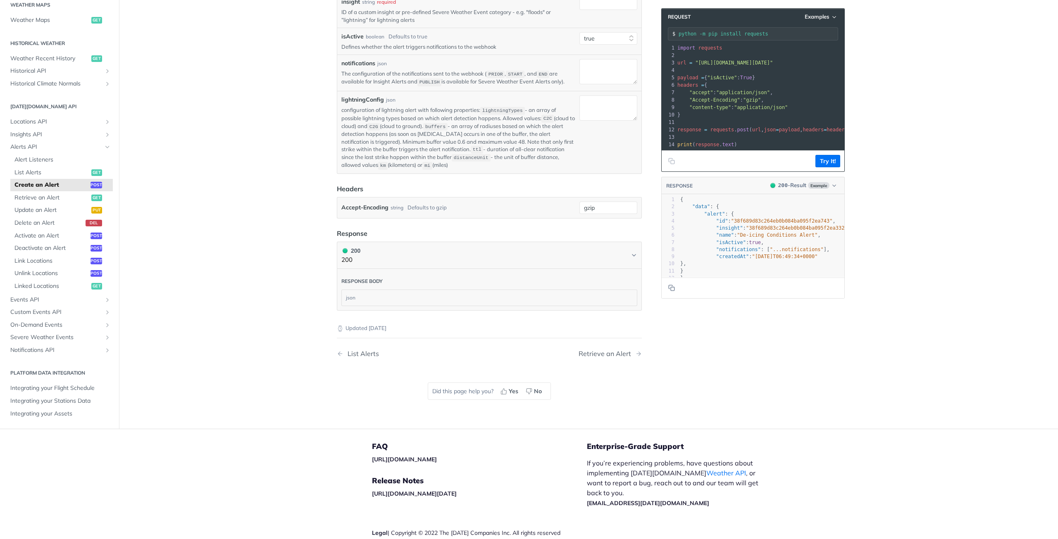
scroll to position [12, 0]
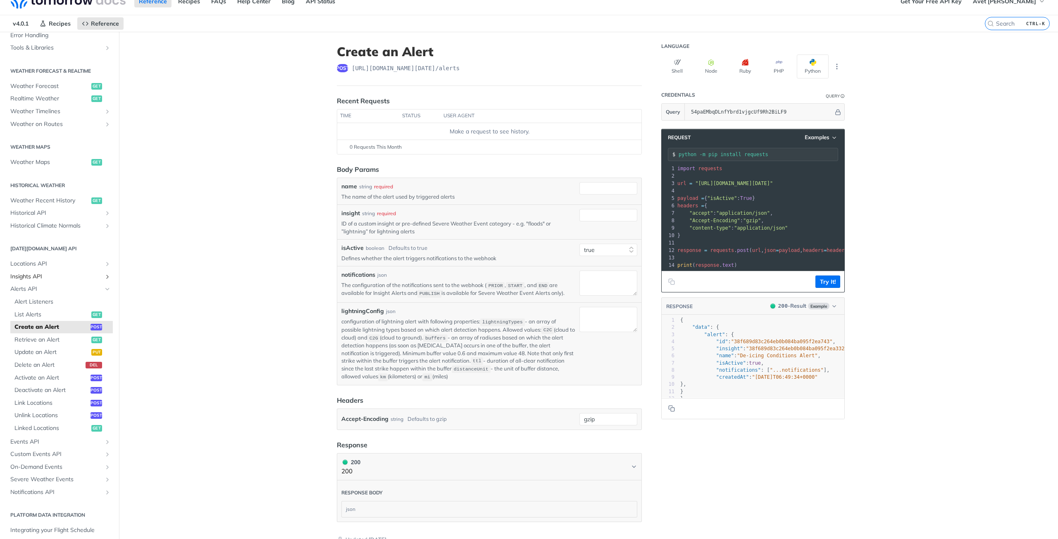
click at [104, 275] on icon "Show subpages for Insights API" at bounding box center [107, 276] width 7 height 7
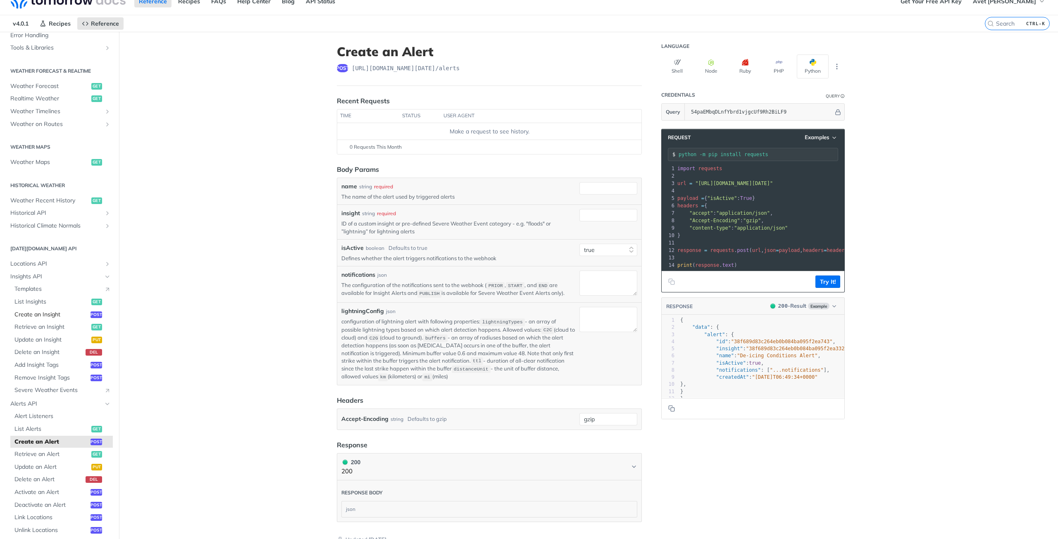
click at [48, 314] on span "Create an Insight" at bounding box center [51, 315] width 74 height 8
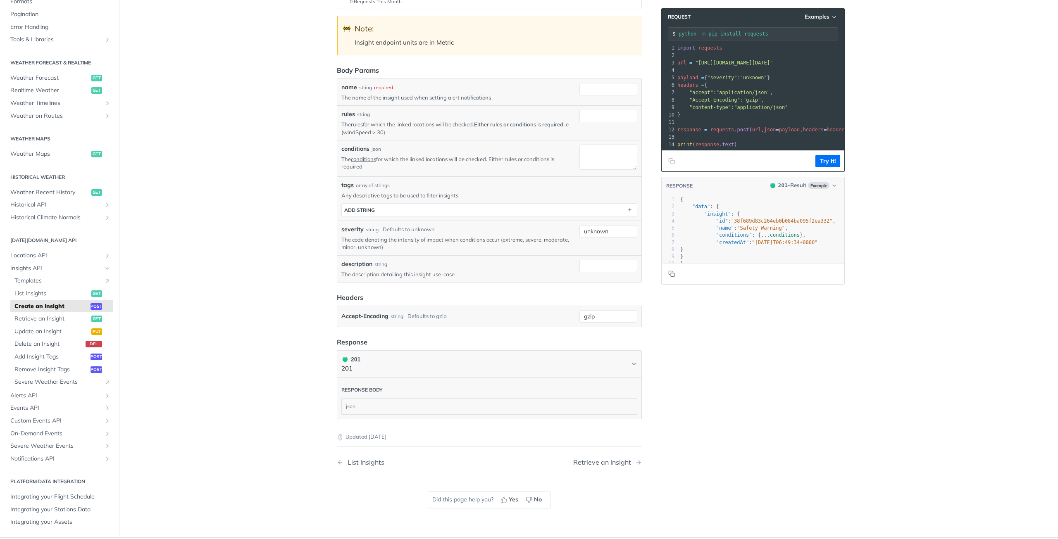
scroll to position [136, 0]
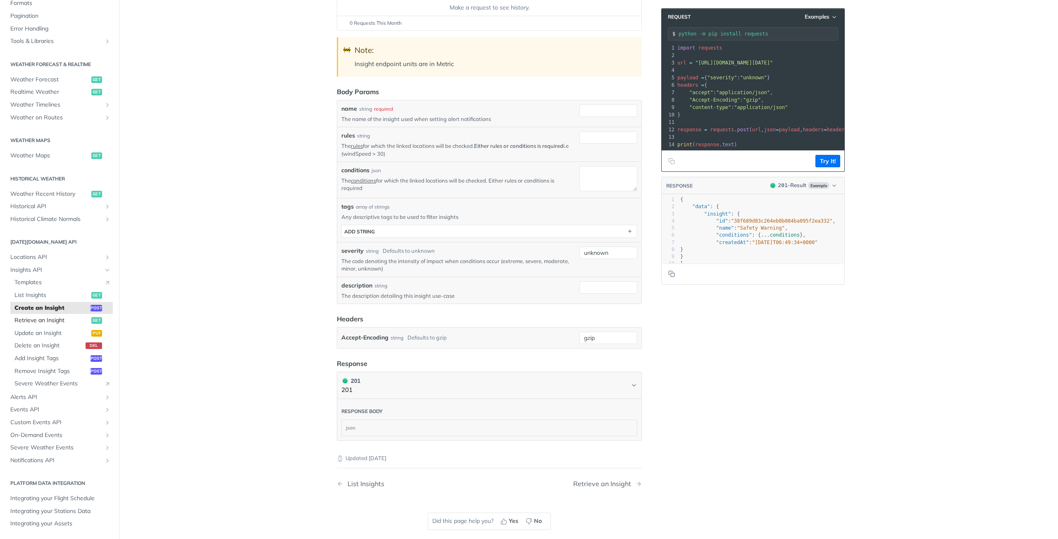
click at [47, 322] on span "Retrieve an Insight" at bounding box center [51, 320] width 75 height 8
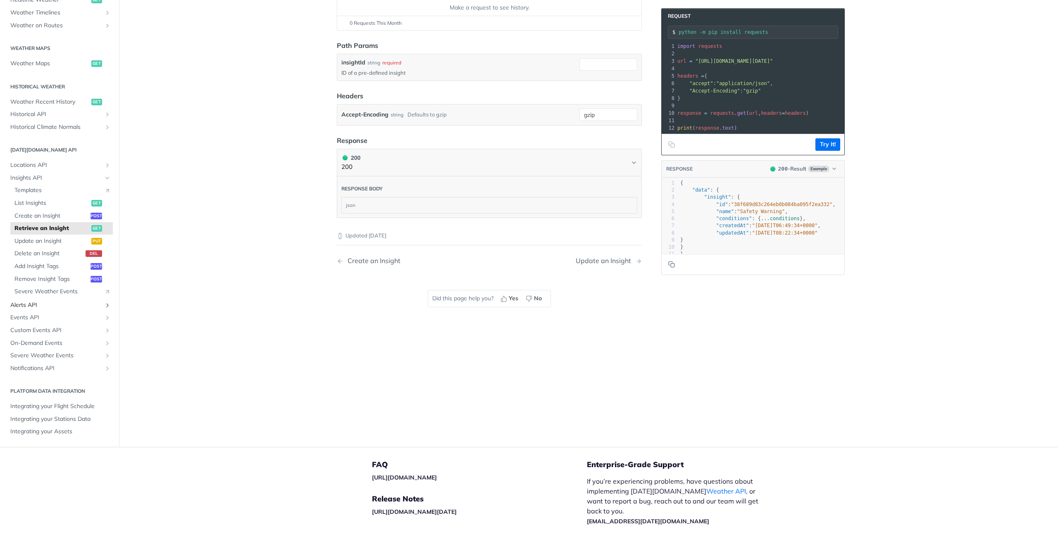
click at [95, 307] on span "Alerts API" at bounding box center [56, 305] width 92 height 8
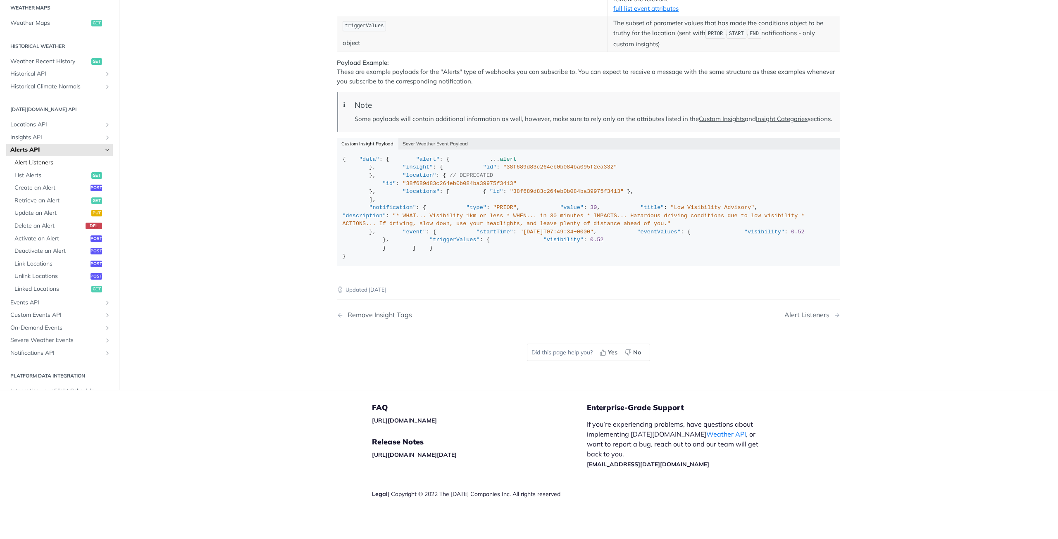
scroll to position [83, 0]
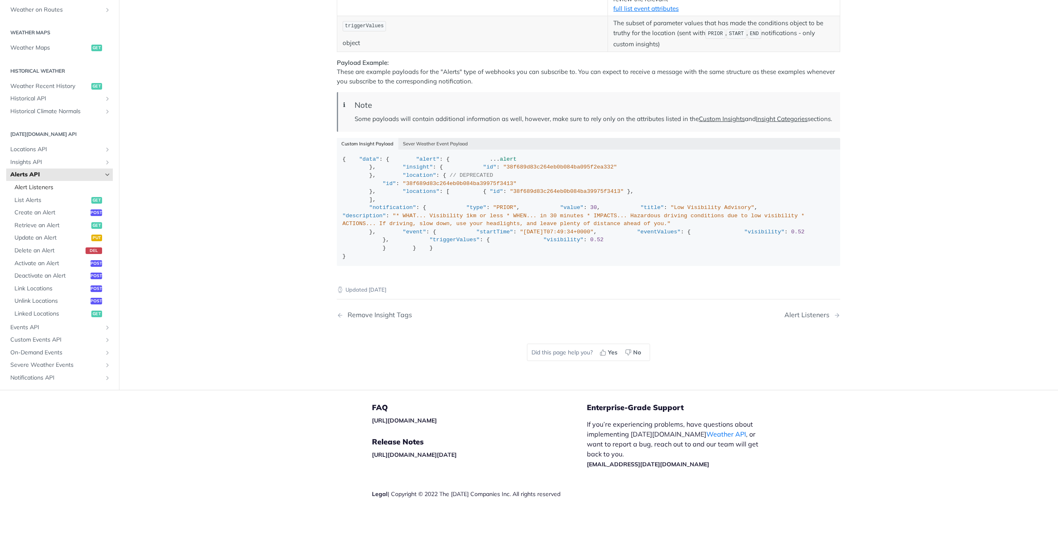
click at [35, 187] on span "Alert Listeners" at bounding box center [62, 187] width 96 height 8
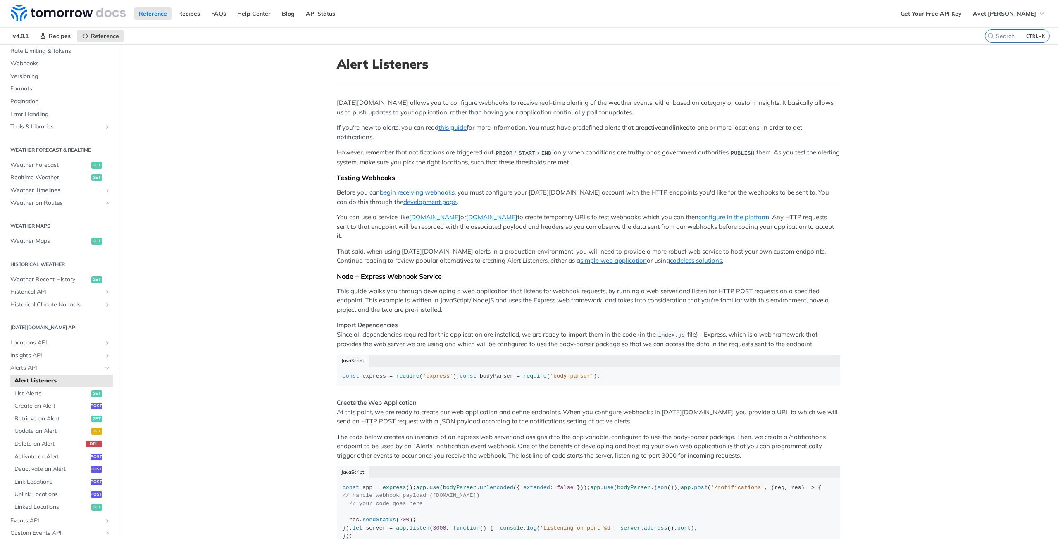
click at [435, 190] on link "begin receiving webhooks" at bounding box center [417, 192] width 75 height 8
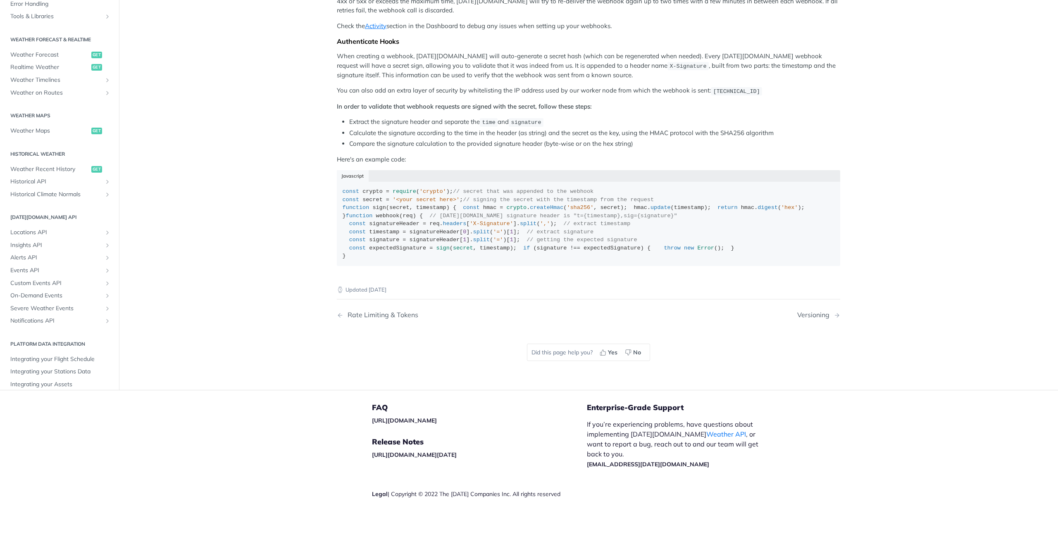
scroll to position [695, 0]
